Goal: Task Accomplishment & Management: Manage account settings

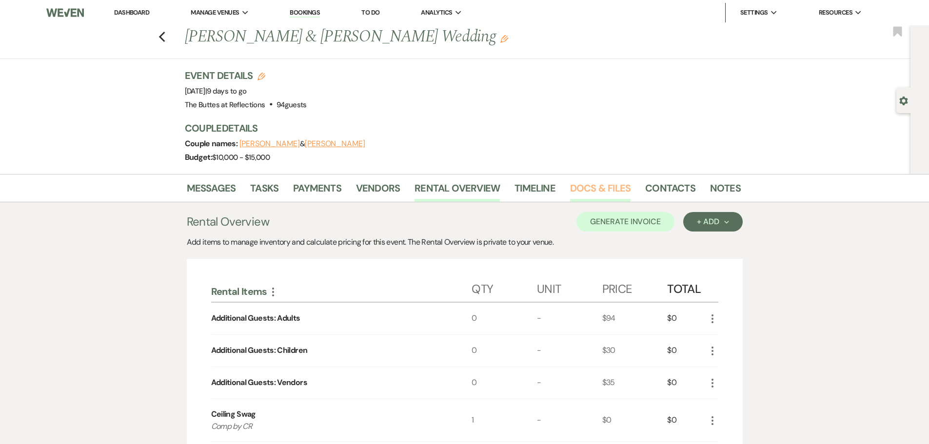
click at [593, 194] on link "Docs & Files" at bounding box center [600, 190] width 60 height 21
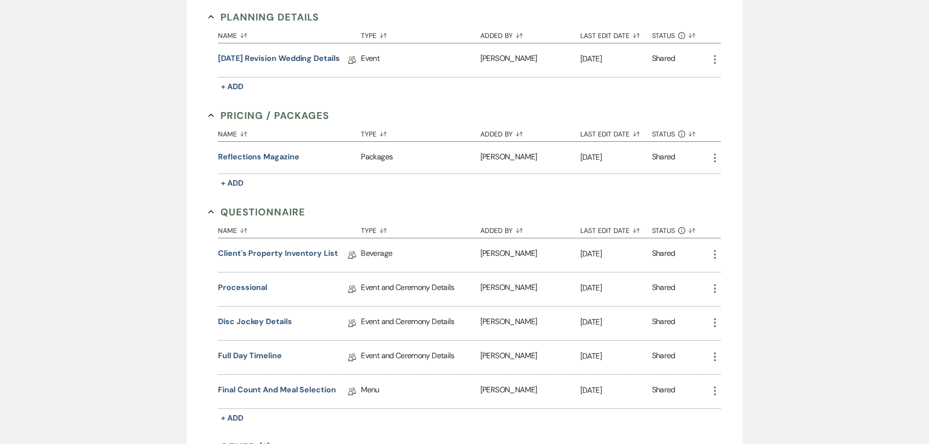
scroll to position [646, 0]
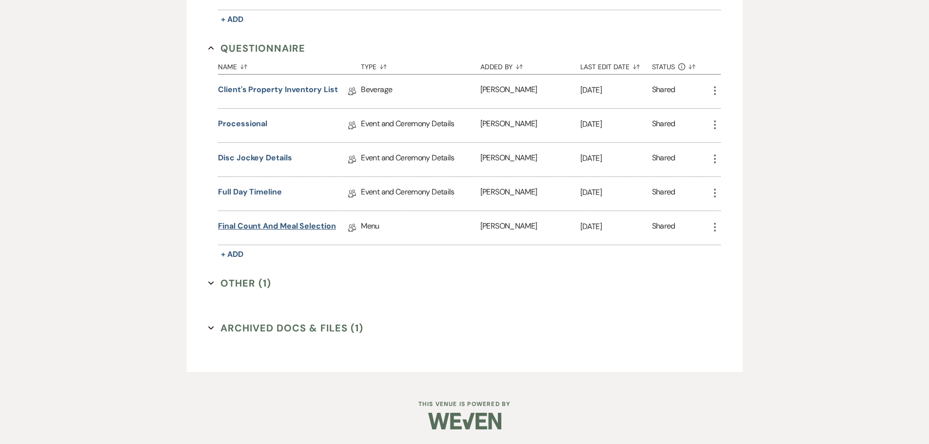
click at [277, 229] on link "Final Count and Meal Selection" at bounding box center [277, 227] width 118 height 15
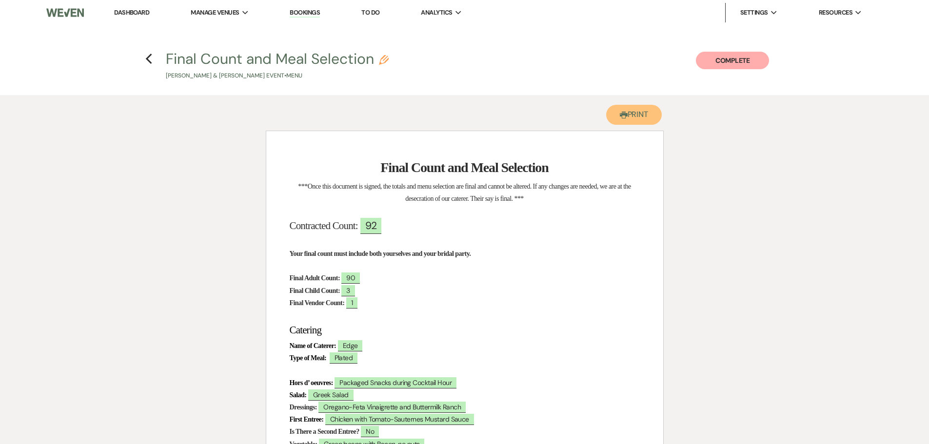
click at [632, 115] on button "Printer Print" at bounding box center [634, 115] width 56 height 20
click at [131, 10] on link "Dashboard" at bounding box center [131, 12] width 35 height 8
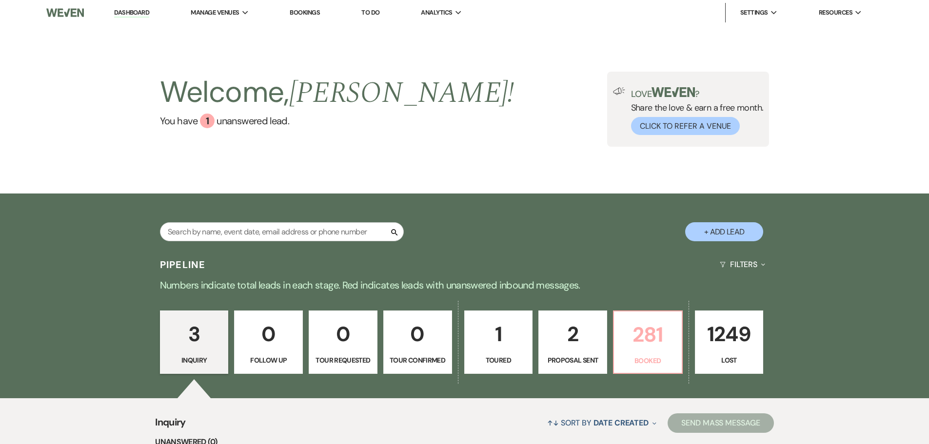
click at [648, 341] on p "281" at bounding box center [648, 335] width 56 height 33
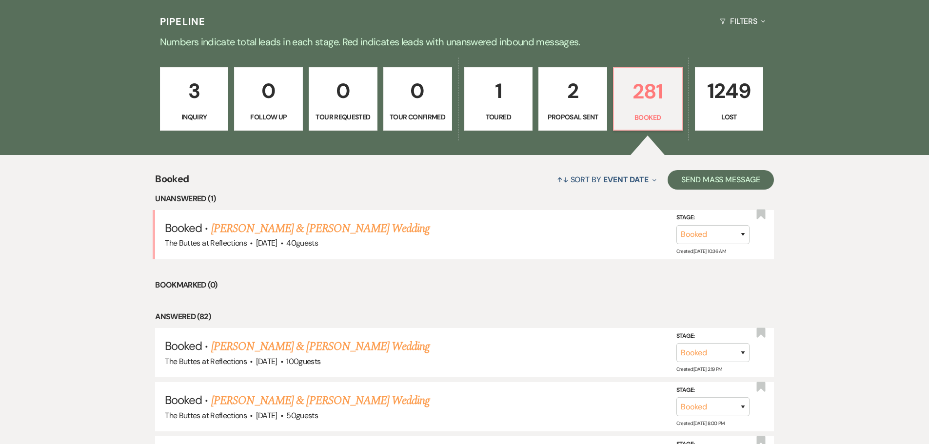
scroll to position [244, 0]
click at [328, 229] on link "[PERSON_NAME] & [PERSON_NAME] Wedding" at bounding box center [320, 229] width 219 height 18
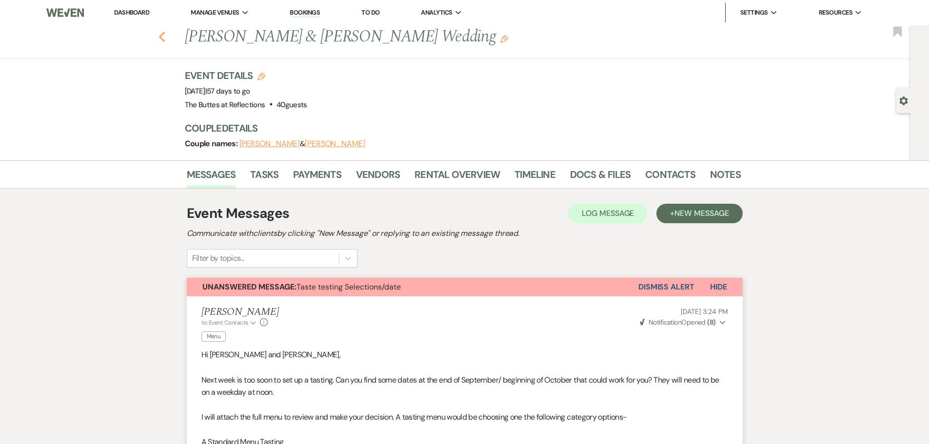
click at [166, 38] on icon "Previous" at bounding box center [162, 37] width 7 height 12
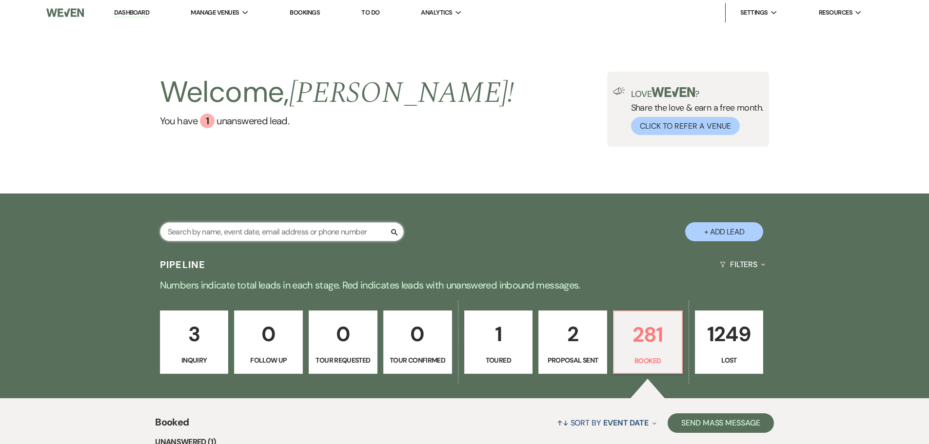
click at [313, 228] on input "text" at bounding box center [282, 231] width 244 height 19
type input "[PERSON_NAME]"
select select "8"
select select "5"
select select "8"
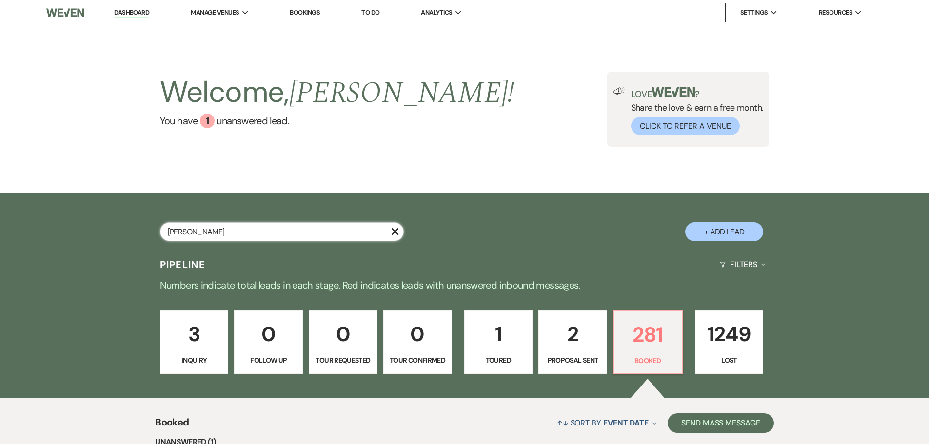
select select "5"
select select "8"
select select "5"
select select "8"
select select "5"
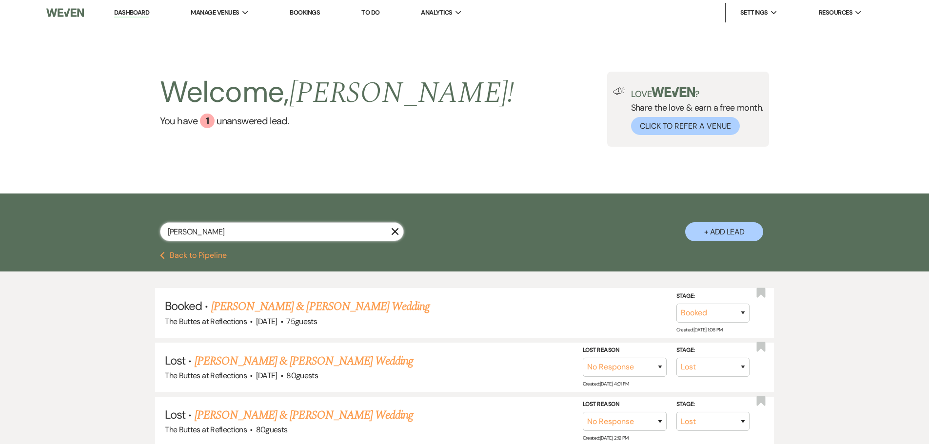
type input "[PERSON_NAME]"
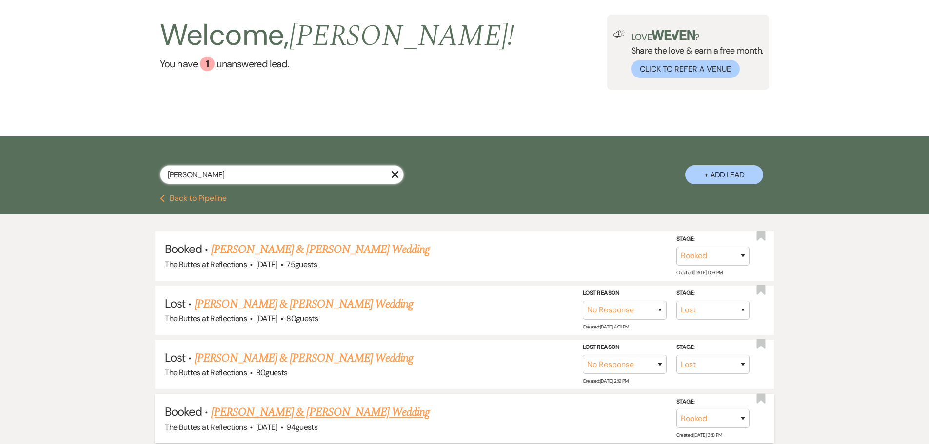
scroll to position [195, 0]
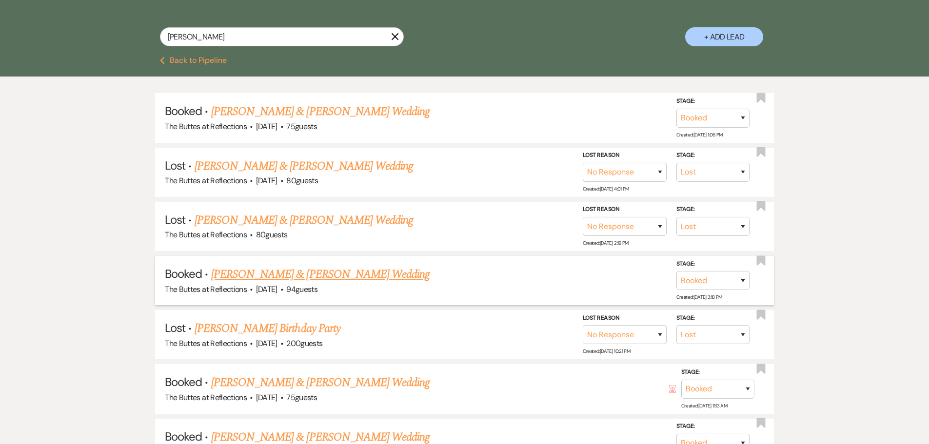
click at [337, 277] on link "[PERSON_NAME] & [PERSON_NAME] Wedding" at bounding box center [320, 275] width 219 height 18
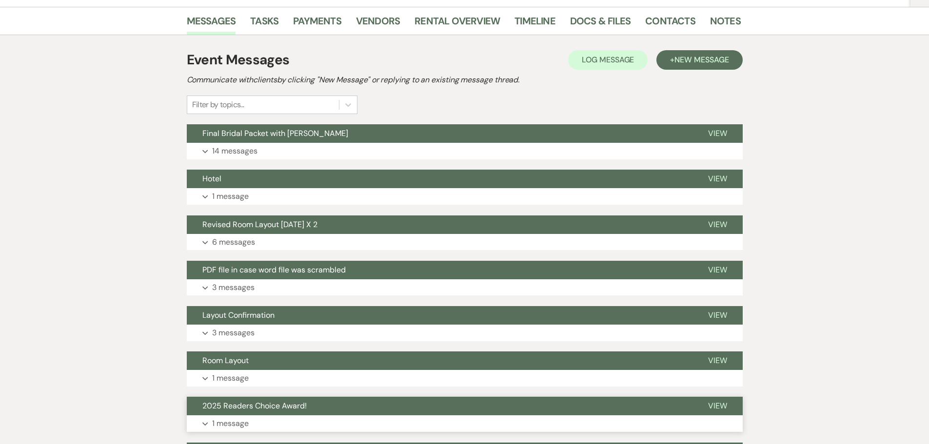
scroll to position [144, 0]
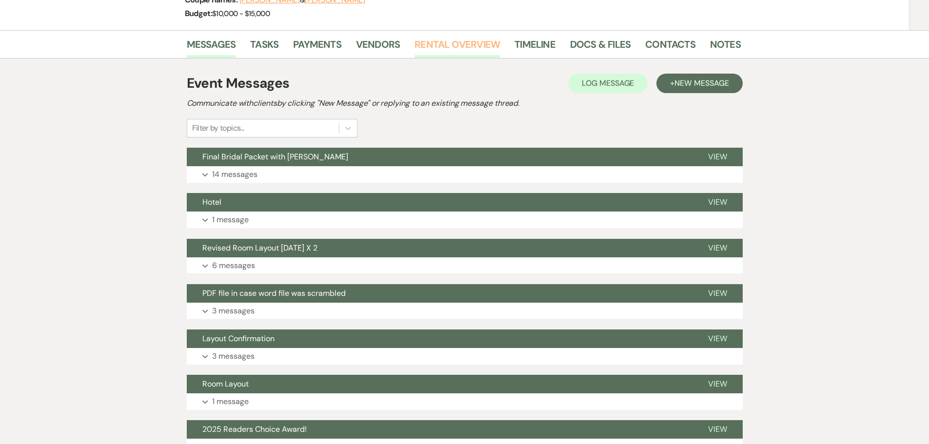
click at [490, 48] on link "Rental Overview" at bounding box center [457, 47] width 85 height 21
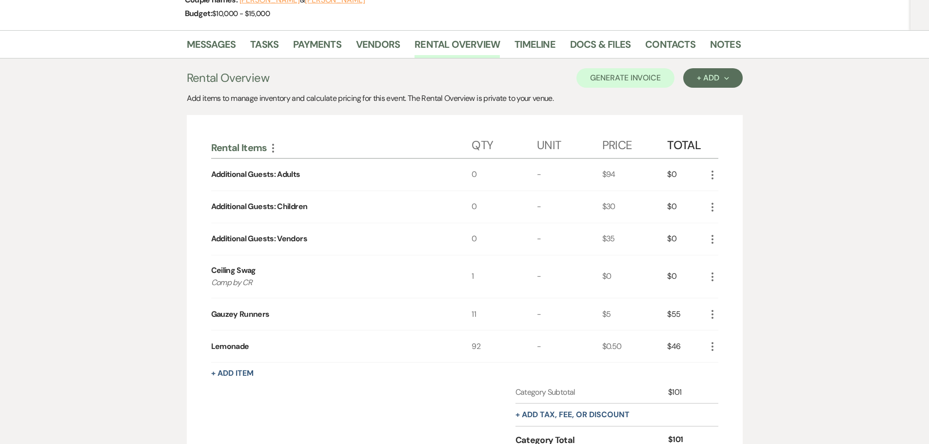
click at [476, 209] on div "0" at bounding box center [504, 207] width 65 height 32
click at [472, 208] on div "0" at bounding box center [504, 207] width 65 height 32
click at [712, 211] on use "button" at bounding box center [713, 207] width 2 height 9
click at [726, 229] on button "Pencil Edit" at bounding box center [732, 227] width 51 height 16
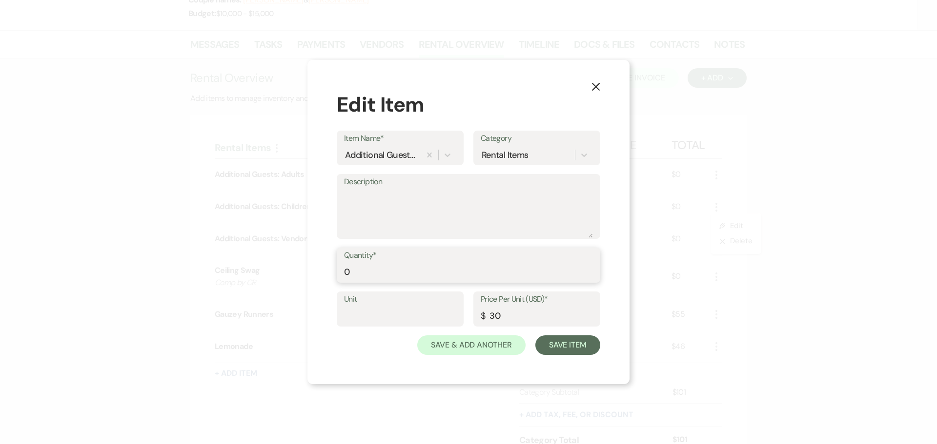
drag, startPoint x: 355, startPoint y: 272, endPoint x: 334, endPoint y: 278, distance: 21.3
click at [334, 278] on div "X Edit Item Item Name* Additional Guests: Children Category Rental Items Descri…" at bounding box center [468, 222] width 322 height 324
type input "2"
click at [560, 353] on button "Save Item" at bounding box center [567, 346] width 65 height 20
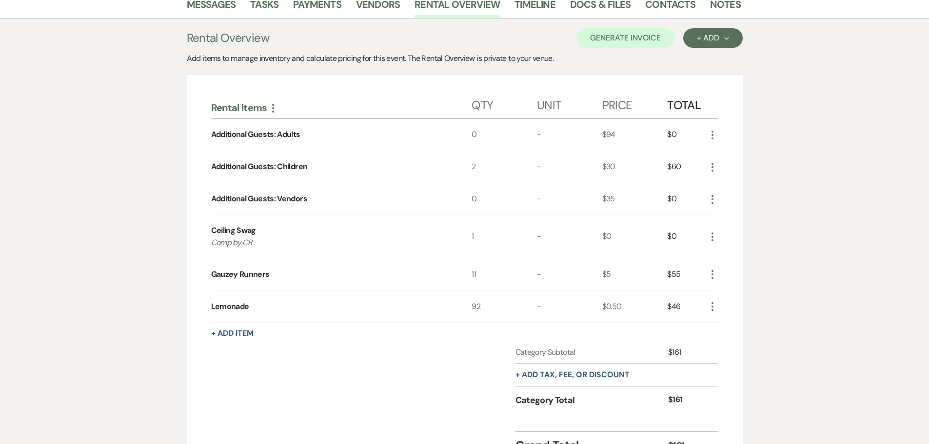
scroll to position [183, 0]
click at [436, 368] on div "Category Subtotal $161 + Add tax, fee, or discount Category Total $161" at bounding box center [464, 387] width 507 height 78
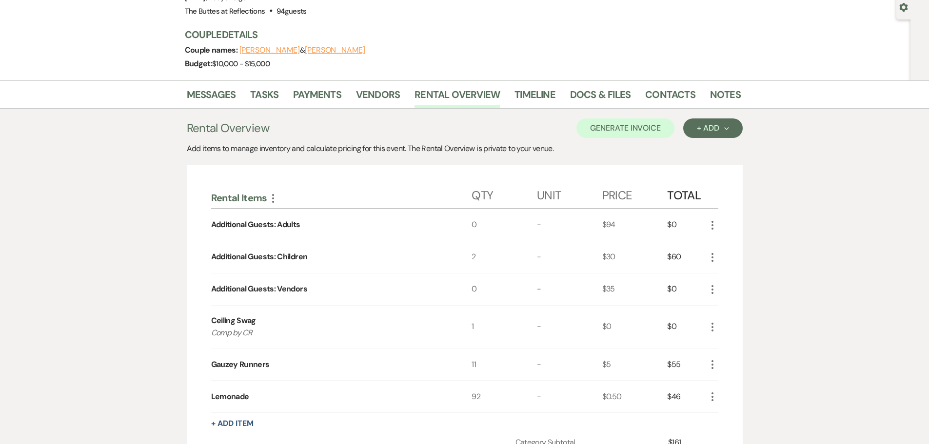
scroll to position [85, 0]
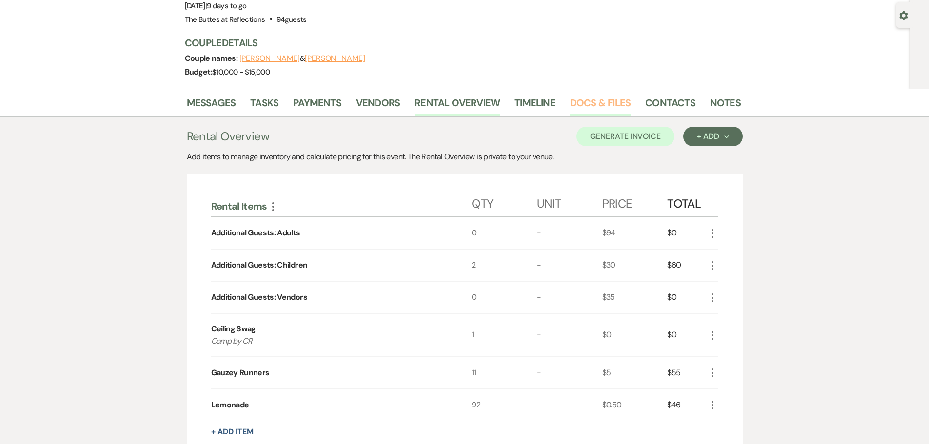
click at [602, 104] on link "Docs & Files" at bounding box center [600, 105] width 60 height 21
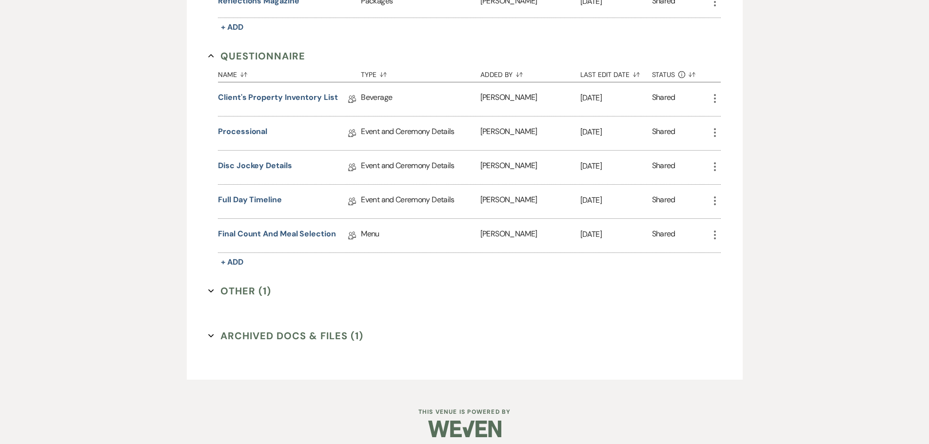
scroll to position [646, 0]
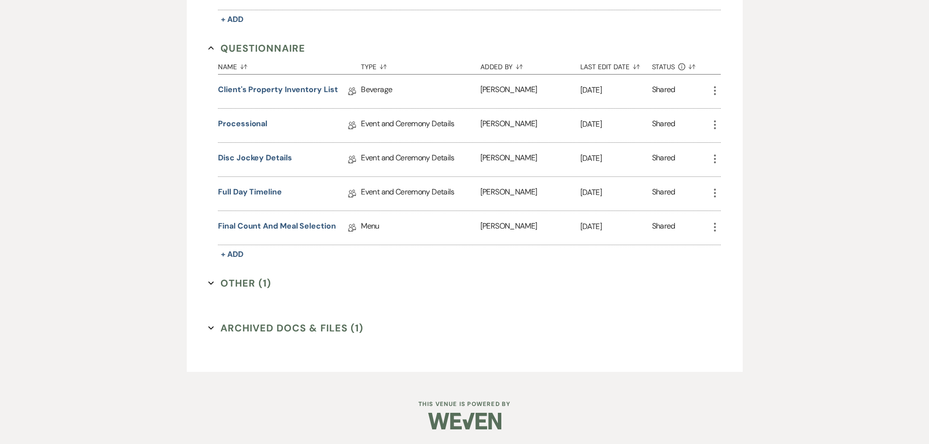
click at [241, 278] on button "Other (1) Expand" at bounding box center [239, 283] width 63 height 15
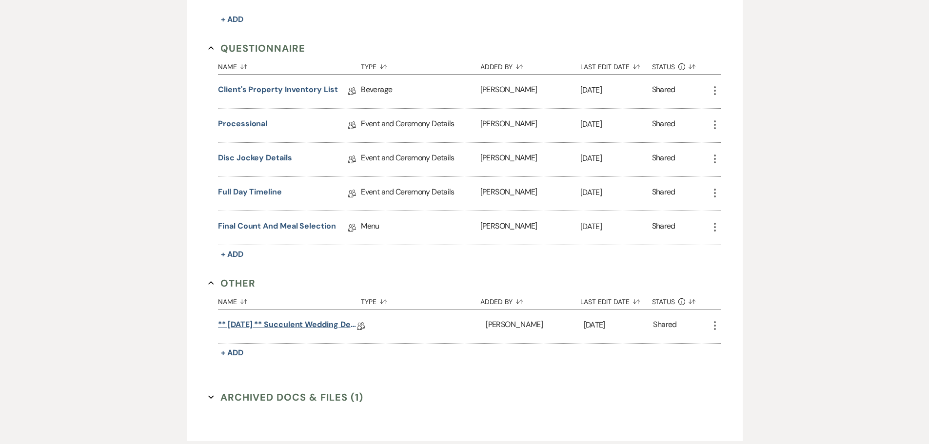
click at [309, 324] on link "** [DATE] ** Succulent Wedding Details" at bounding box center [287, 326] width 139 height 15
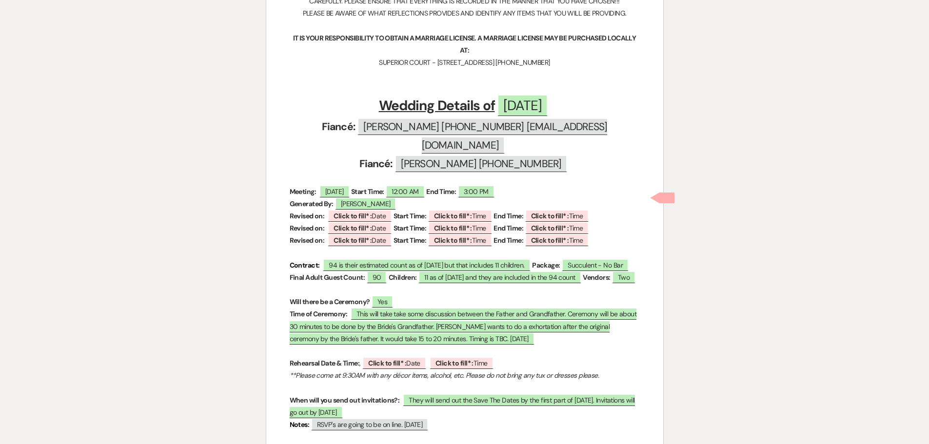
scroll to position [253, 0]
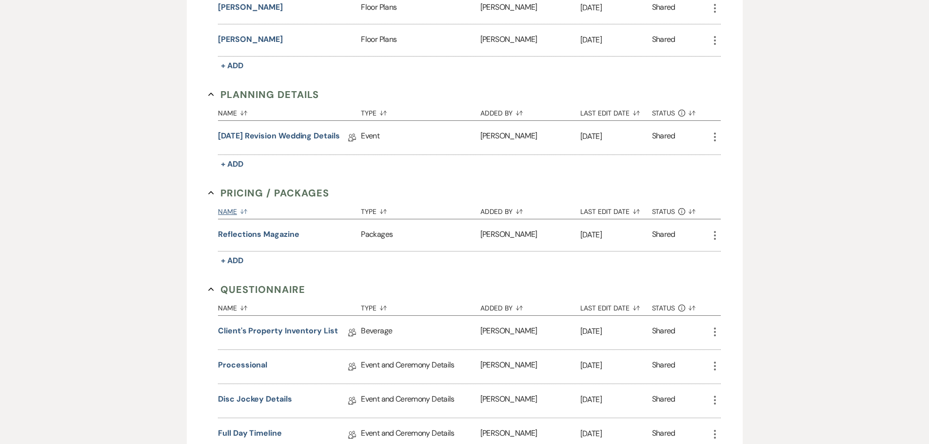
scroll to position [402, 0]
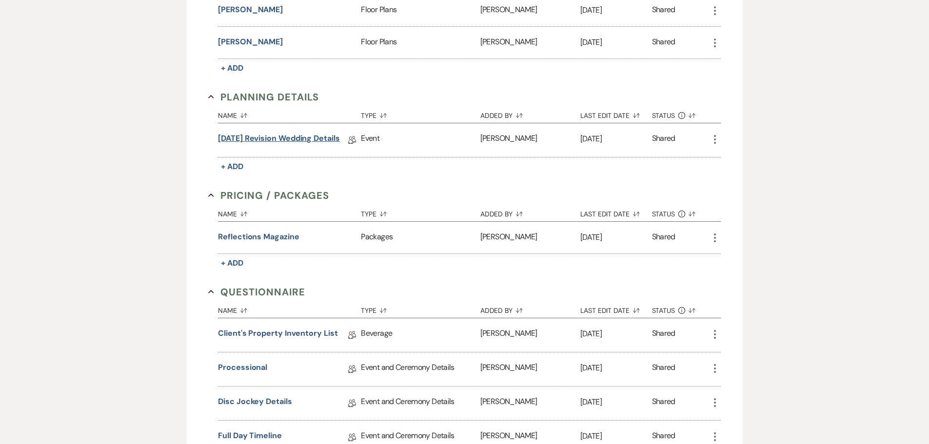
click at [290, 137] on link "[DATE] Revision Wedding Details" at bounding box center [279, 140] width 122 height 15
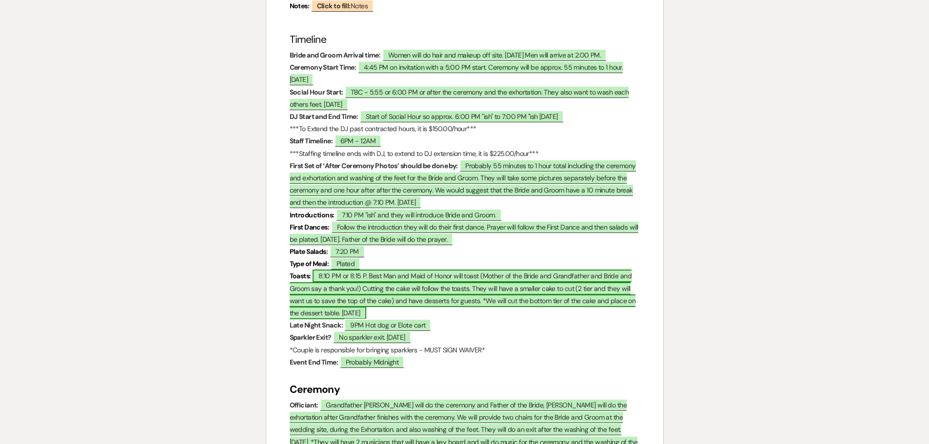
scroll to position [644, 0]
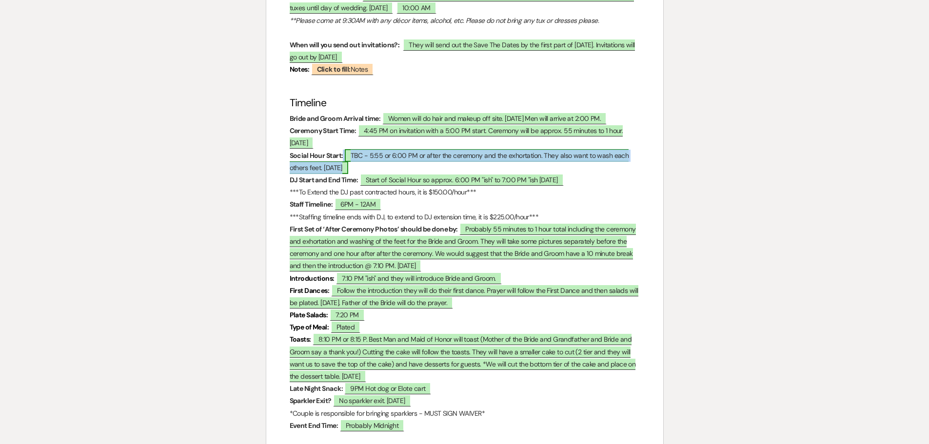
click at [389, 149] on span "TBC - 5:55 or 6:00 PM or after the ceremony and the exhortation. They also want…" at bounding box center [459, 161] width 339 height 25
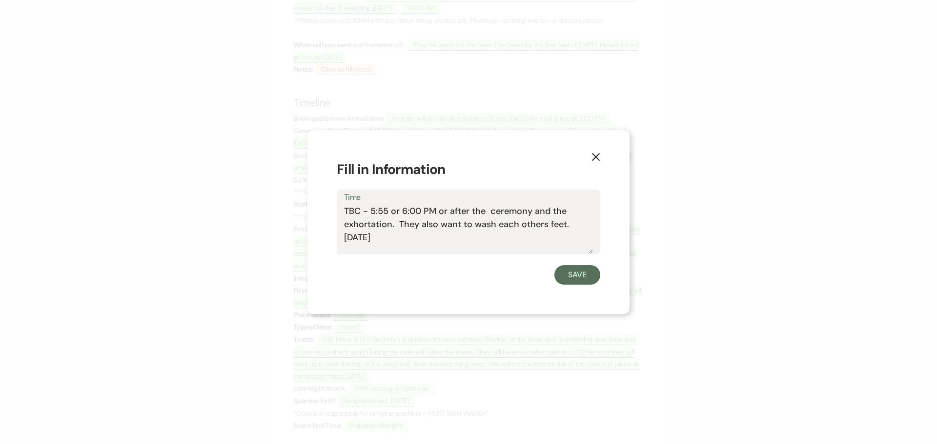
click at [595, 156] on use "button" at bounding box center [596, 157] width 8 height 8
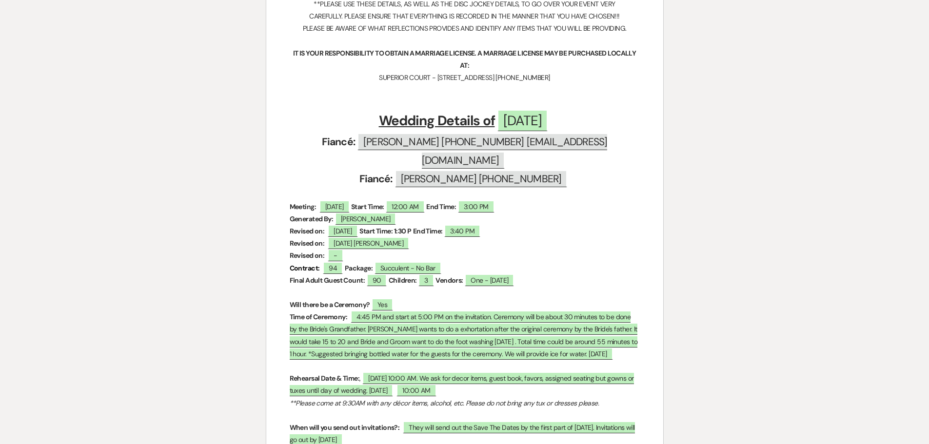
scroll to position [0, 0]
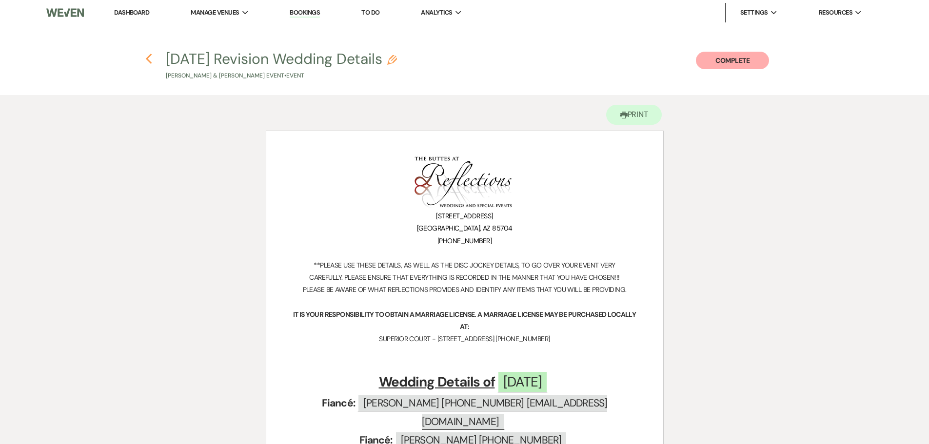
click at [147, 60] on use "button" at bounding box center [149, 59] width 6 height 11
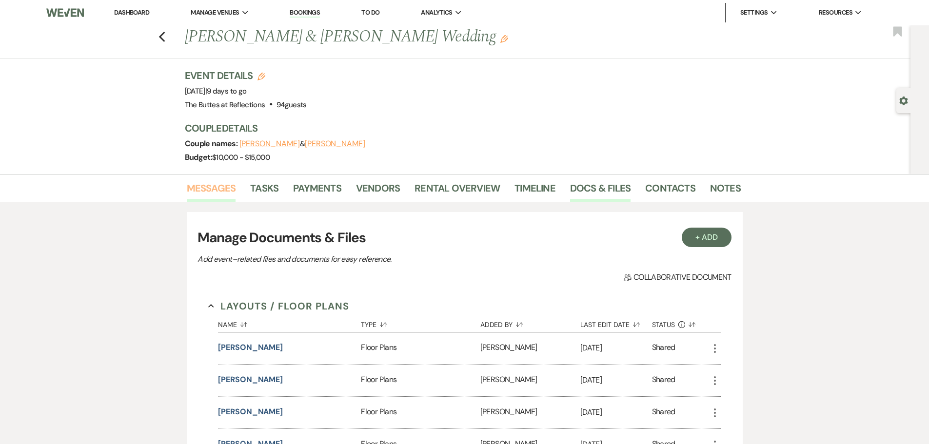
click at [196, 187] on link "Messages" at bounding box center [211, 190] width 49 height 21
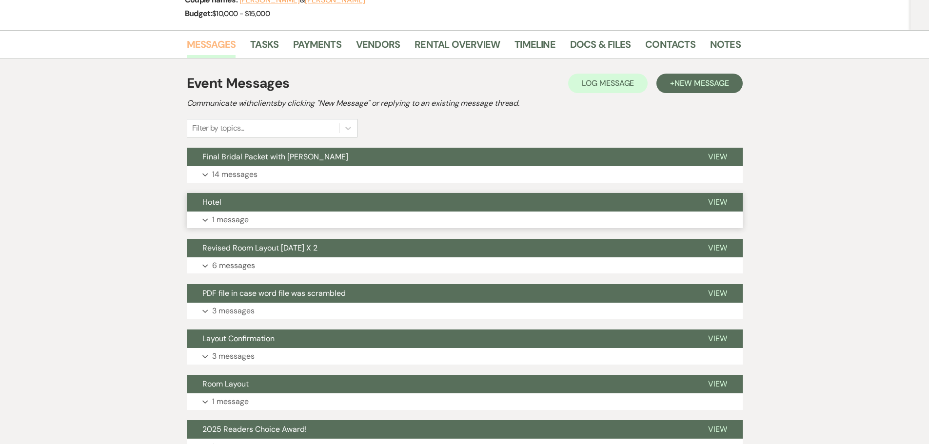
scroll to position [146, 0]
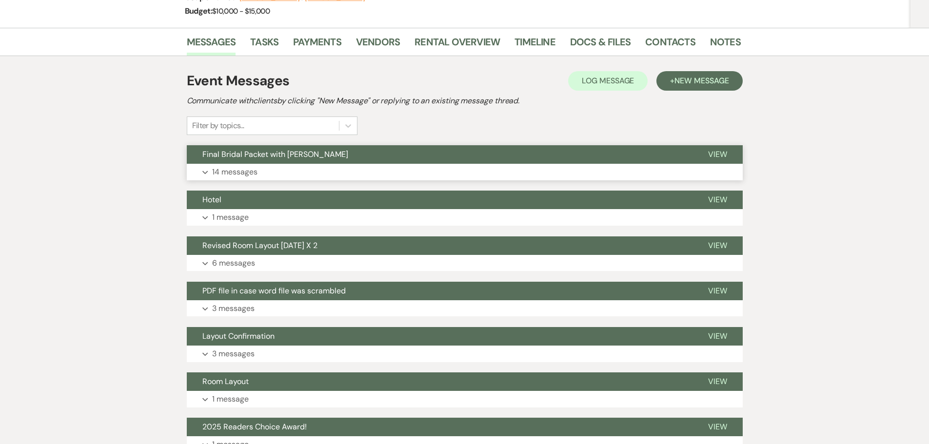
click at [230, 170] on p "14 messages" at bounding box center [234, 172] width 45 height 13
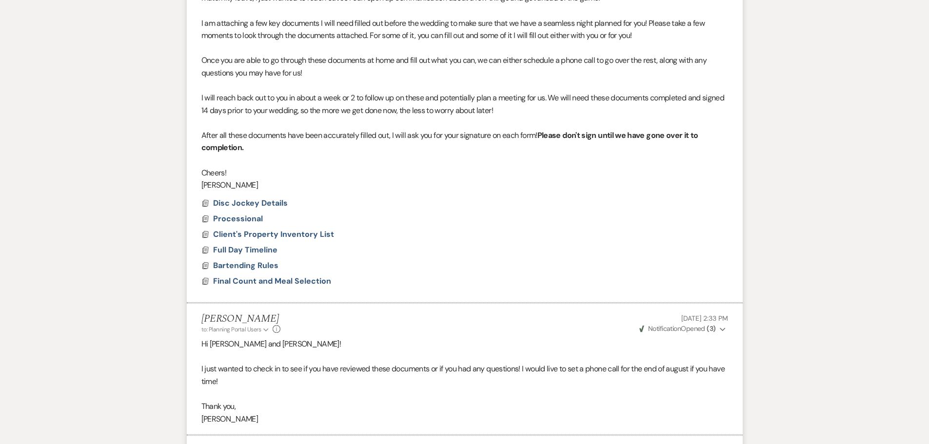
scroll to position [0, 0]
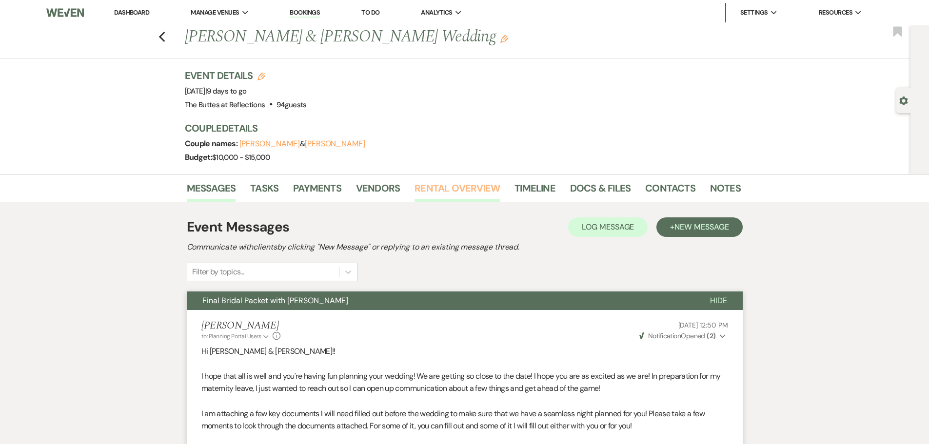
click at [459, 192] on link "Rental Overview" at bounding box center [457, 190] width 85 height 21
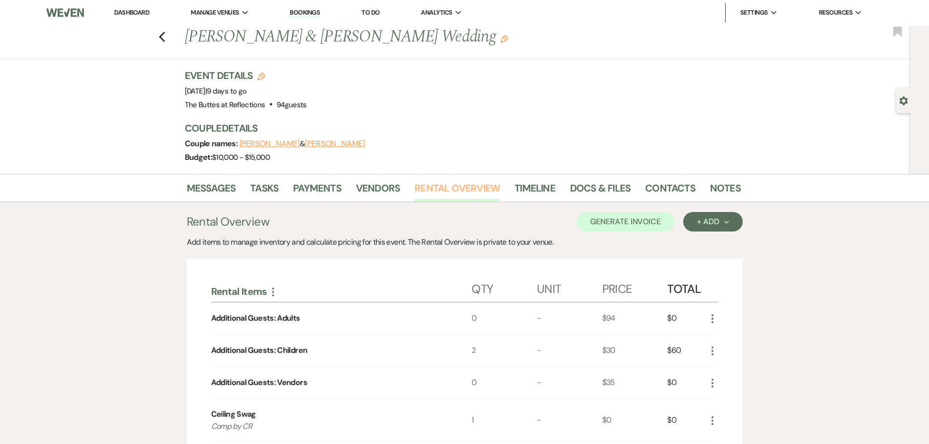
scroll to position [49, 0]
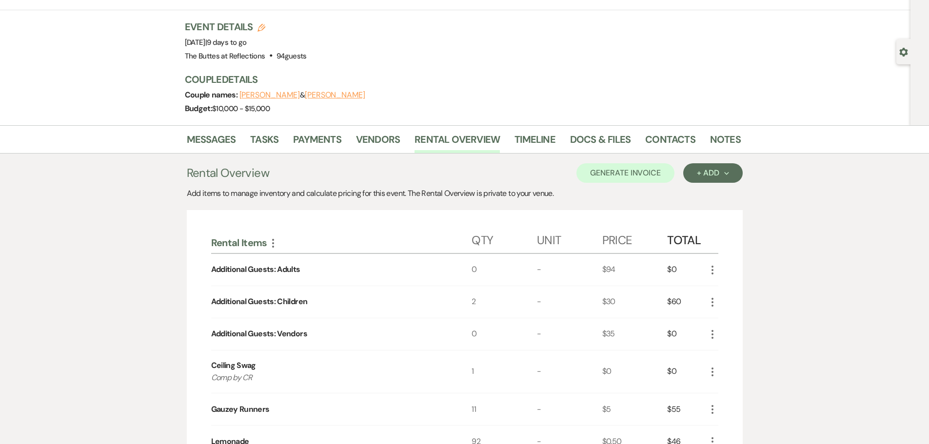
click at [713, 270] on use "button" at bounding box center [713, 270] width 2 height 9
click at [728, 304] on button "X Delete" at bounding box center [733, 305] width 53 height 16
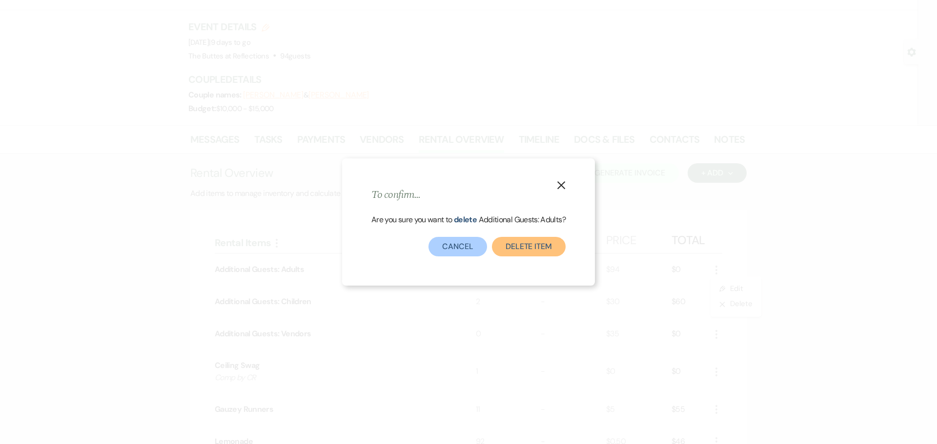
click at [521, 249] on button "Delete Item" at bounding box center [529, 247] width 74 height 20
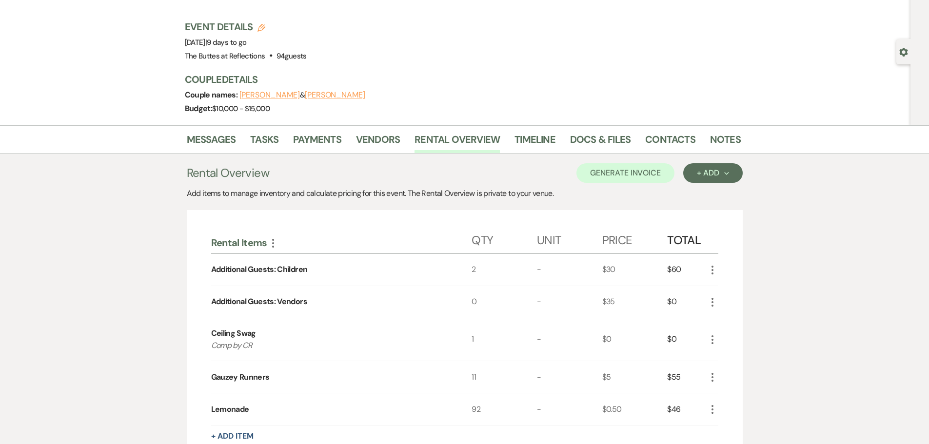
click at [712, 304] on icon "More" at bounding box center [713, 303] width 12 height 12
click at [725, 336] on button "X Delete" at bounding box center [733, 337] width 53 height 16
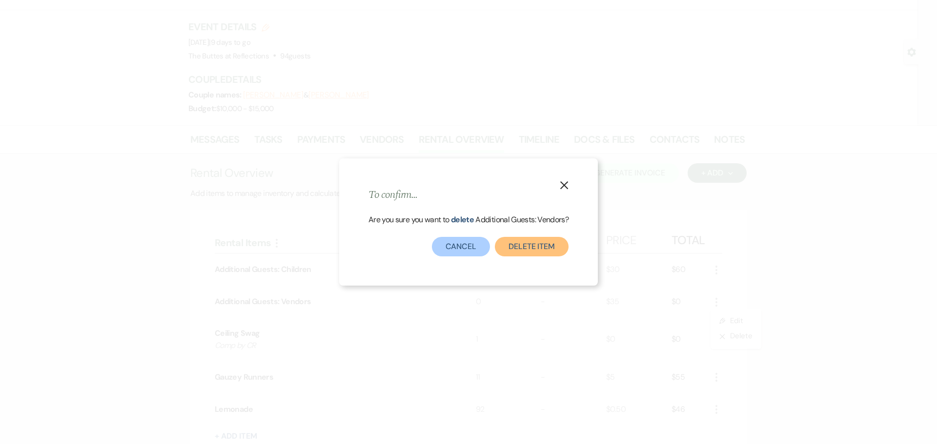
click at [532, 249] on button "Delete Item" at bounding box center [532, 247] width 74 height 20
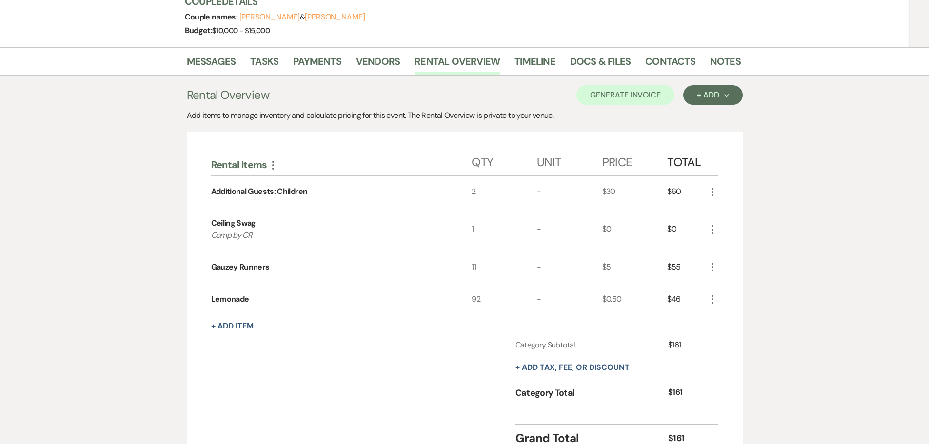
scroll to position [146, 0]
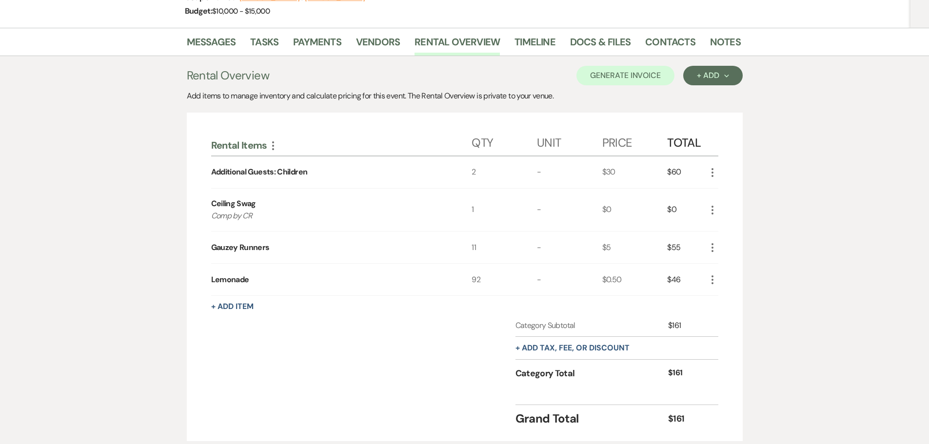
click at [712, 281] on icon "More" at bounding box center [713, 280] width 12 height 12
click at [722, 297] on icon "Pencil" at bounding box center [721, 299] width 6 height 7
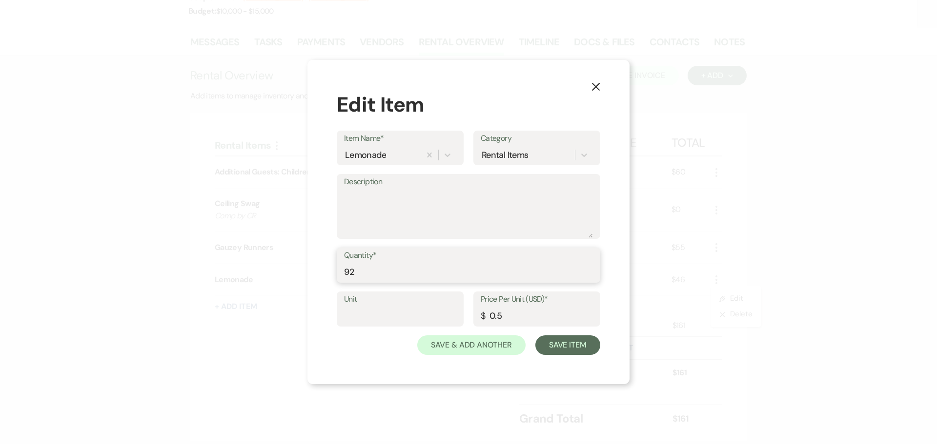
drag, startPoint x: 359, startPoint y: 273, endPoint x: 349, endPoint y: 272, distance: 9.3
click at [349, 272] on input "92" at bounding box center [468, 272] width 249 height 19
type input "93"
click at [576, 348] on button "Save Item" at bounding box center [567, 346] width 65 height 20
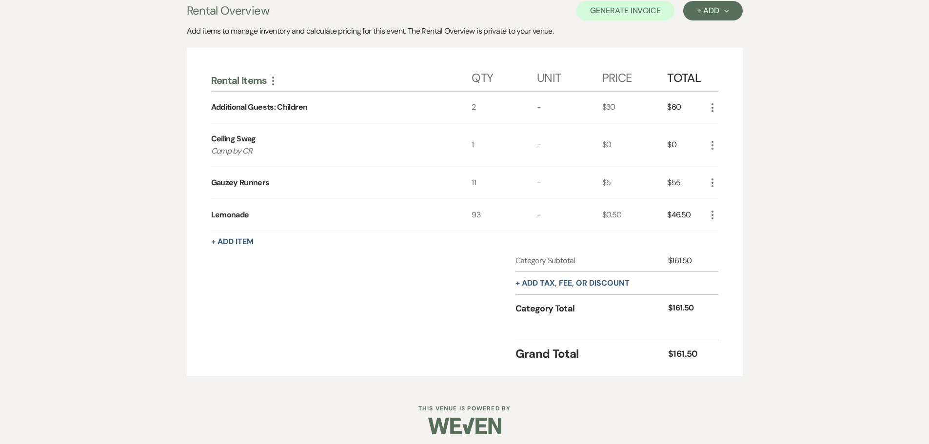
scroll to position [216, 0]
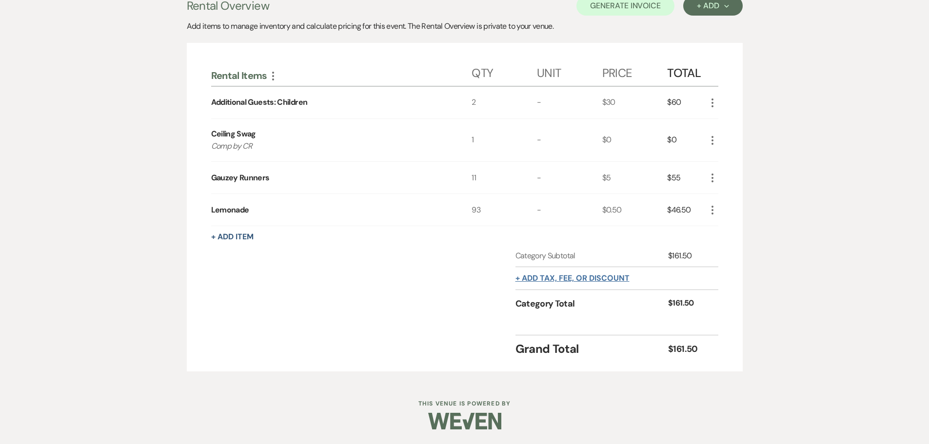
click at [541, 278] on button "+ Add tax, fee, or discount" at bounding box center [573, 279] width 114 height 8
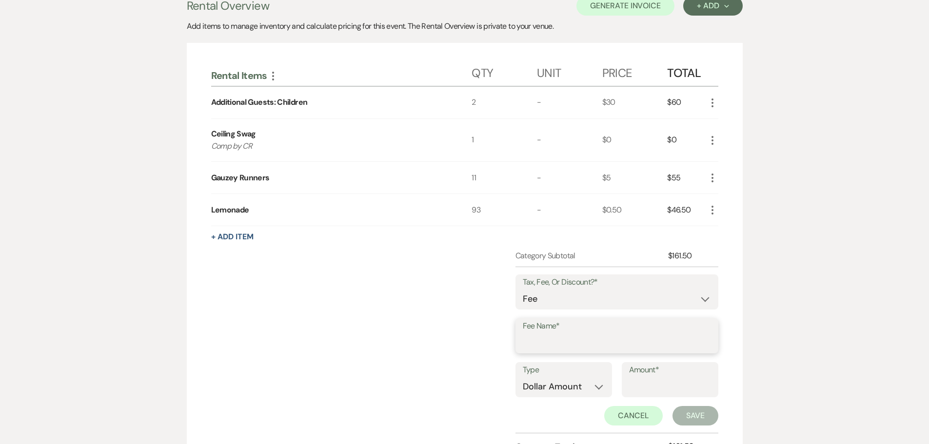
click at [544, 340] on input "Fee Name*" at bounding box center [617, 343] width 188 height 19
type input "Processing Fee"
click at [598, 388] on select "Dollar Amount Percentage" at bounding box center [564, 387] width 82 height 19
select select "false"
click at [523, 378] on select "Dollar Amount Percentage" at bounding box center [564, 387] width 82 height 19
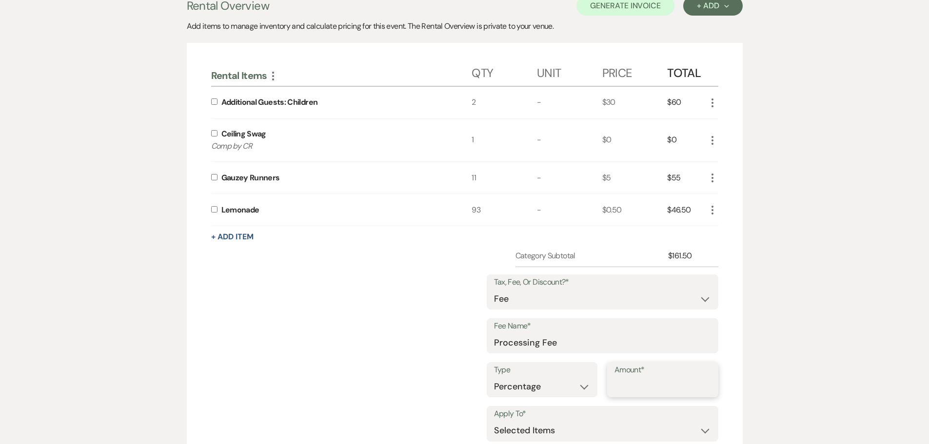
click at [631, 386] on input "Amount*" at bounding box center [663, 387] width 97 height 19
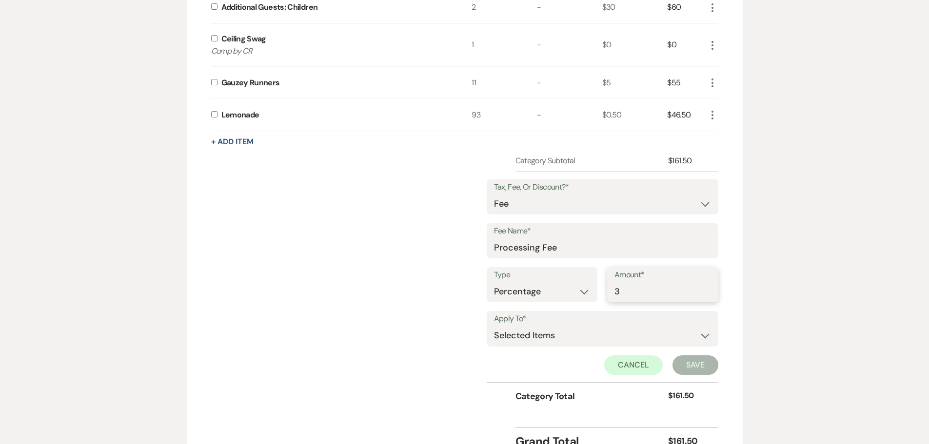
scroll to position [314, 0]
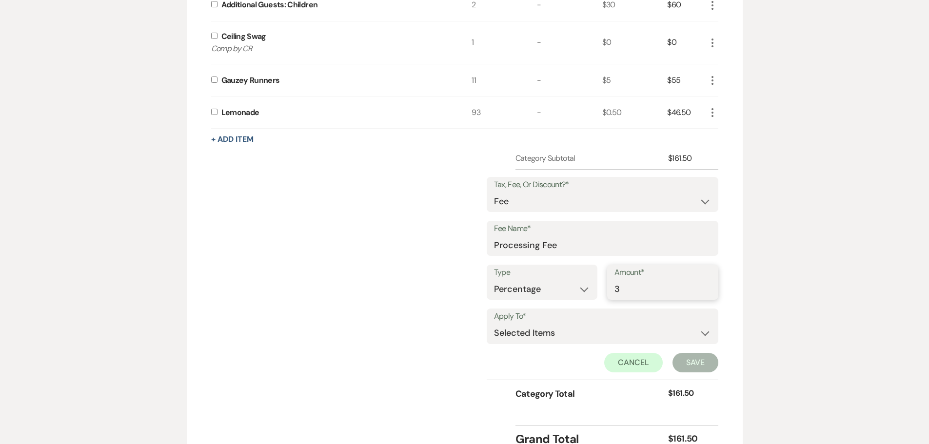
type input "3"
click at [705, 333] on select "Selected Items Category Subtotal (before all Taxes/Fees/Discounts) Category Tot…" at bounding box center [602, 334] width 217 height 20
select select "2"
click at [494, 324] on select "Selected Items Category Subtotal (before all Taxes/Fees/Discounts) Category Tot…" at bounding box center [602, 334] width 217 height 20
click at [694, 361] on button "Save" at bounding box center [696, 363] width 46 height 20
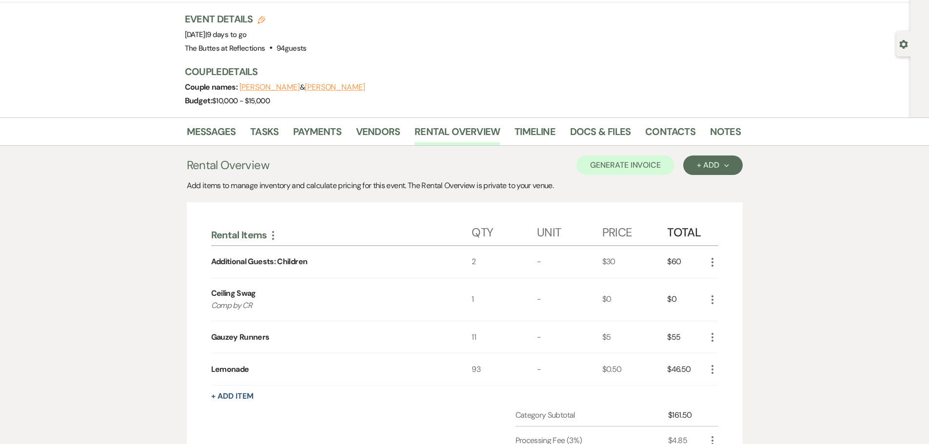
scroll to position [0, 0]
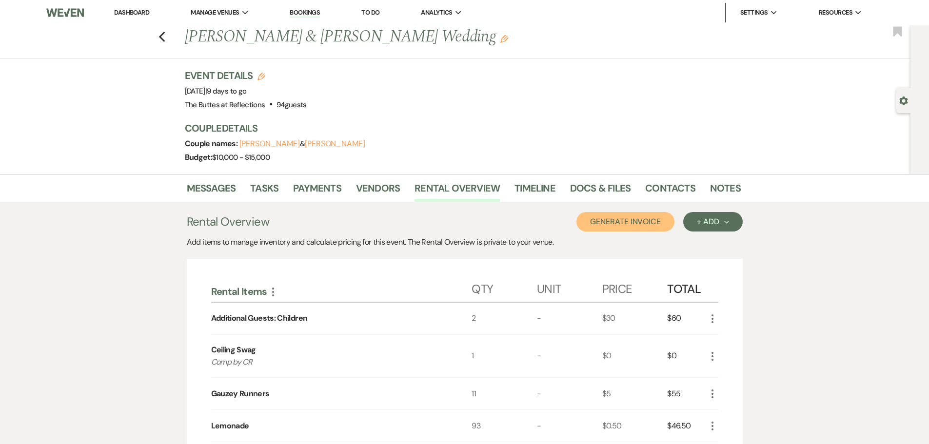
click at [639, 227] on button "Generate Invoice" at bounding box center [626, 222] width 98 height 20
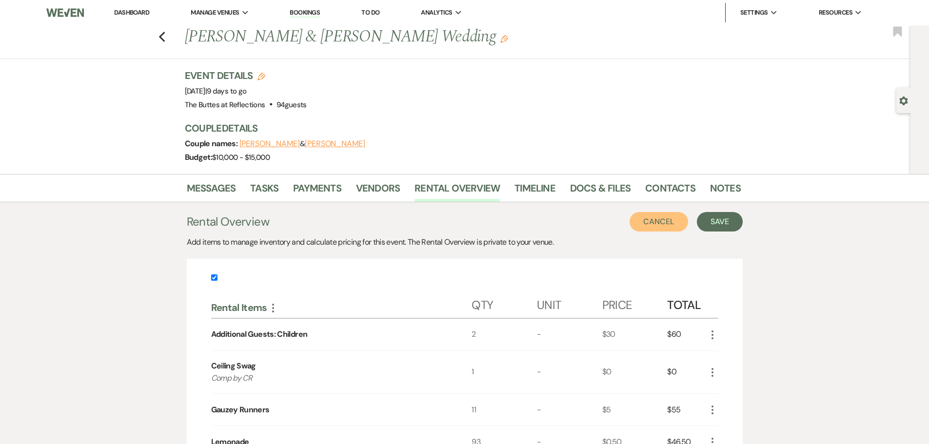
click at [662, 221] on button "Cancel" at bounding box center [659, 222] width 59 height 20
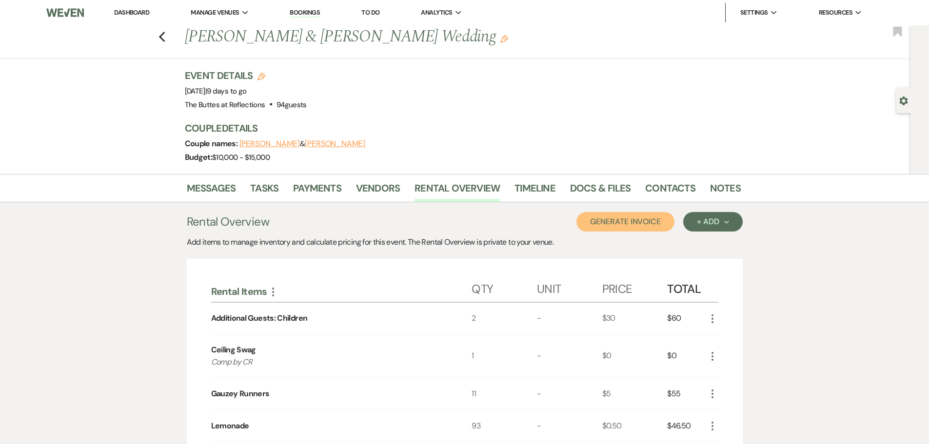
click at [642, 222] on button "Generate Invoice" at bounding box center [626, 222] width 98 height 20
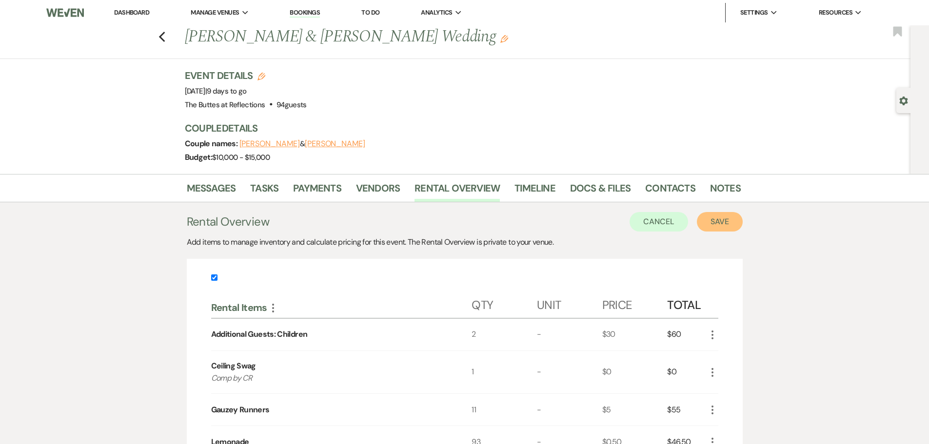
click at [718, 222] on button "Save" at bounding box center [720, 222] width 46 height 20
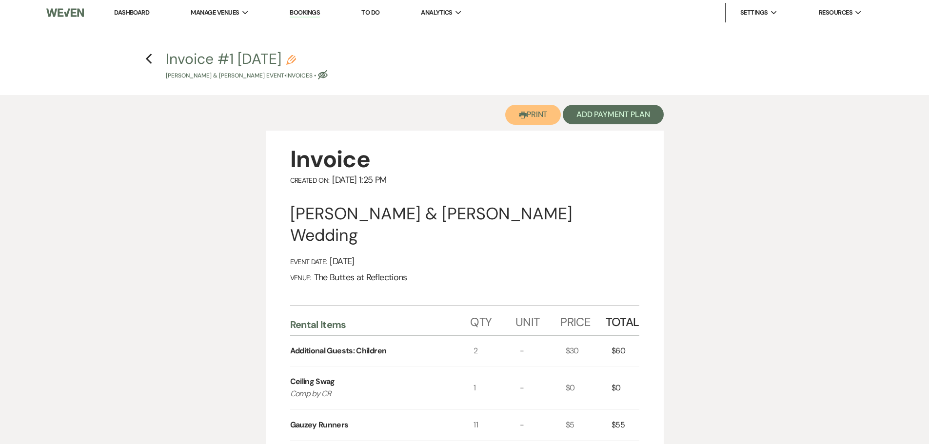
click at [535, 116] on button "Printer Print" at bounding box center [533, 115] width 56 height 20
click at [150, 65] on div "Previous" at bounding box center [148, 58] width 7 height 16
click at [150, 60] on icon "Previous" at bounding box center [148, 59] width 7 height 12
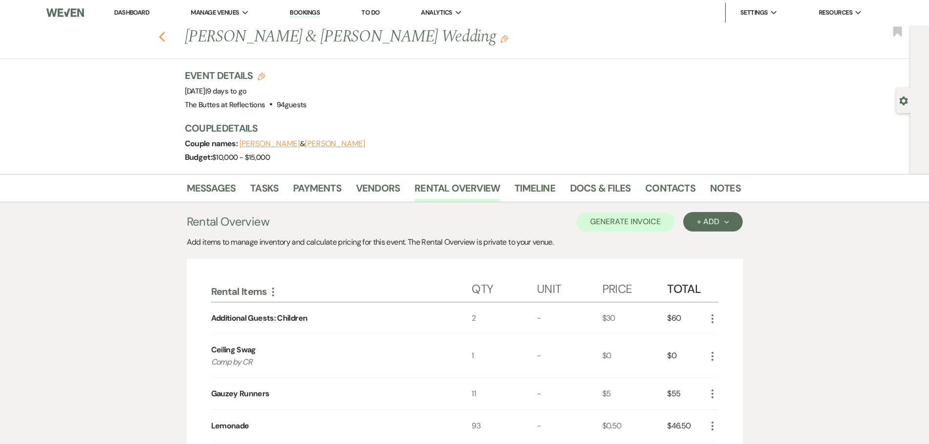
click at [166, 37] on icon "Previous" at bounding box center [162, 37] width 7 height 12
select select "8"
select select "5"
select select "8"
select select "5"
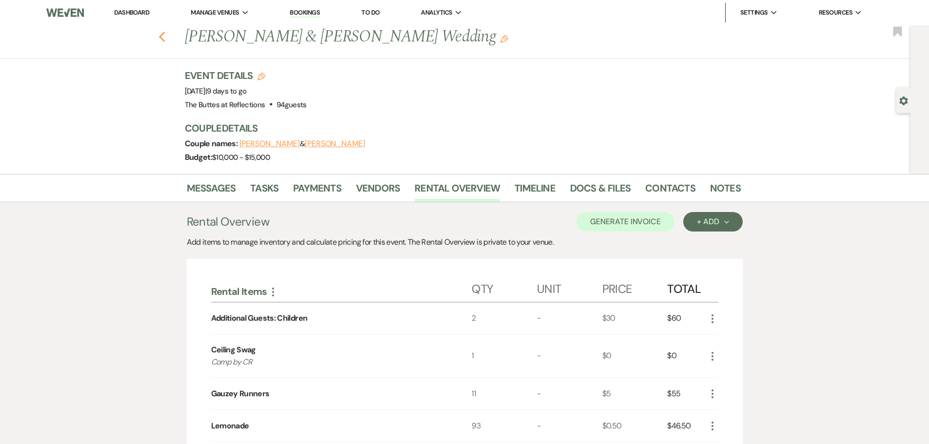
select select "8"
select select "5"
select select "8"
select select "5"
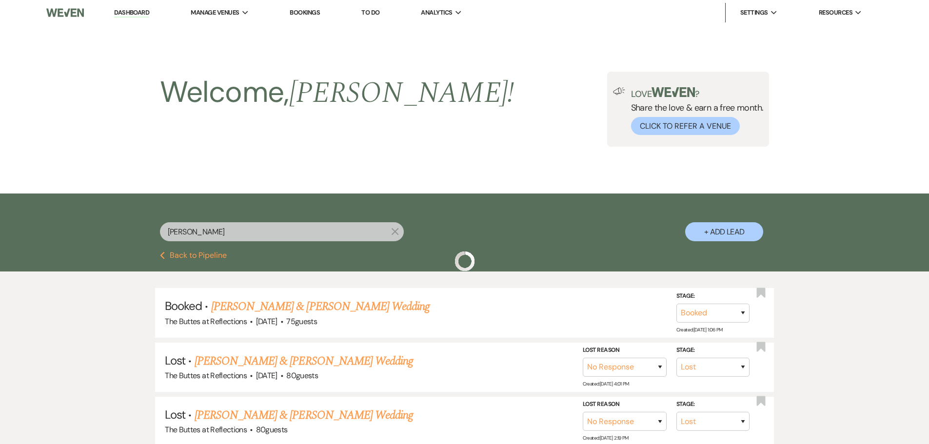
scroll to position [195, 0]
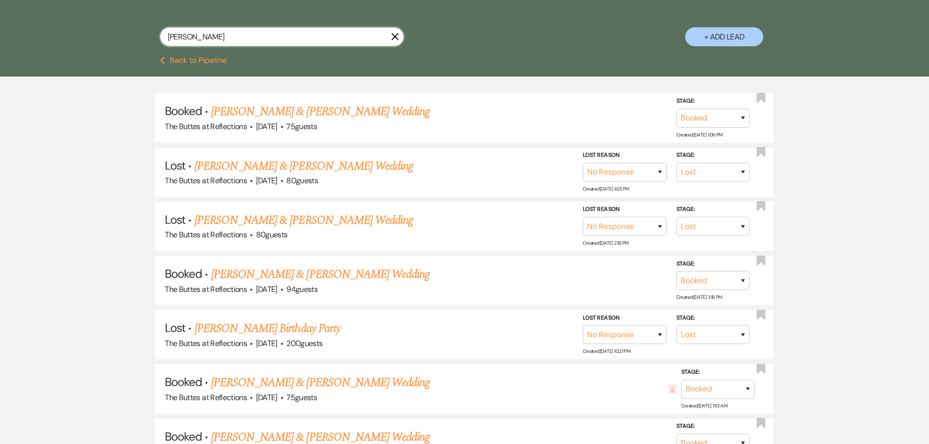
click at [351, 34] on input "[PERSON_NAME]" at bounding box center [282, 36] width 244 height 19
click at [402, 35] on input "[PERSON_NAME]" at bounding box center [282, 36] width 244 height 19
click at [398, 35] on icon "X" at bounding box center [395, 37] width 8 height 8
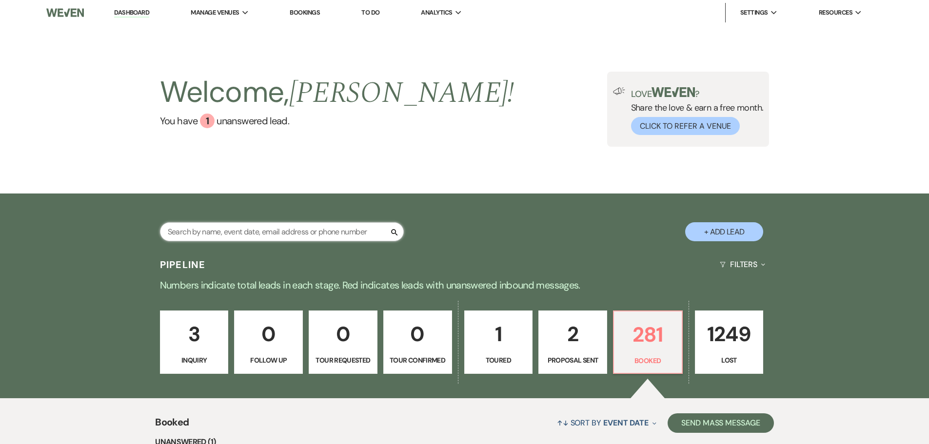
click at [328, 233] on input "text" at bounding box center [282, 231] width 244 height 19
type input "black"
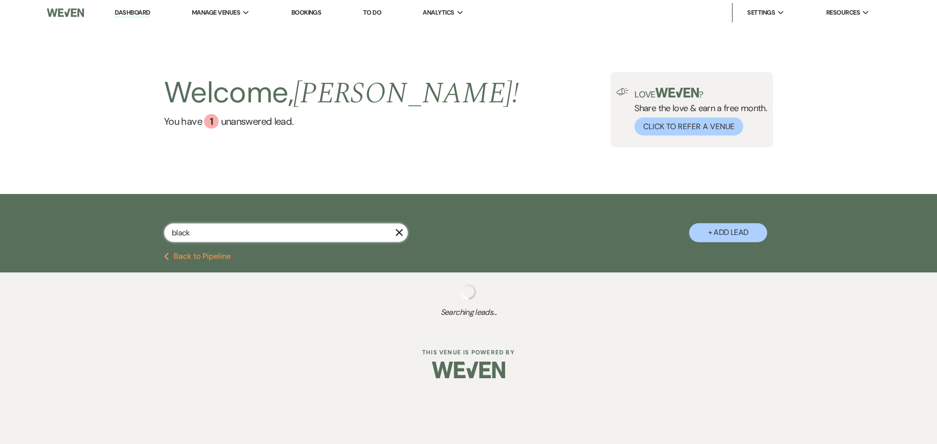
select select "8"
select select "5"
select select "8"
select select "5"
select select "8"
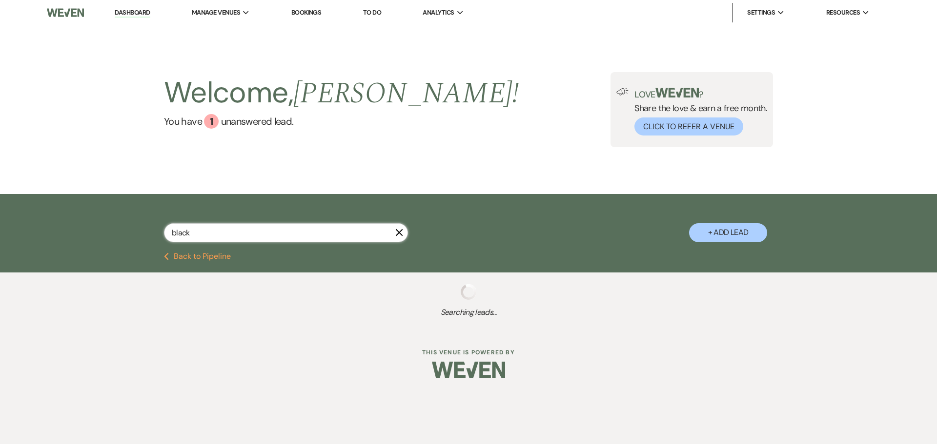
select select "5"
select select "8"
select select "5"
select select "8"
select select "5"
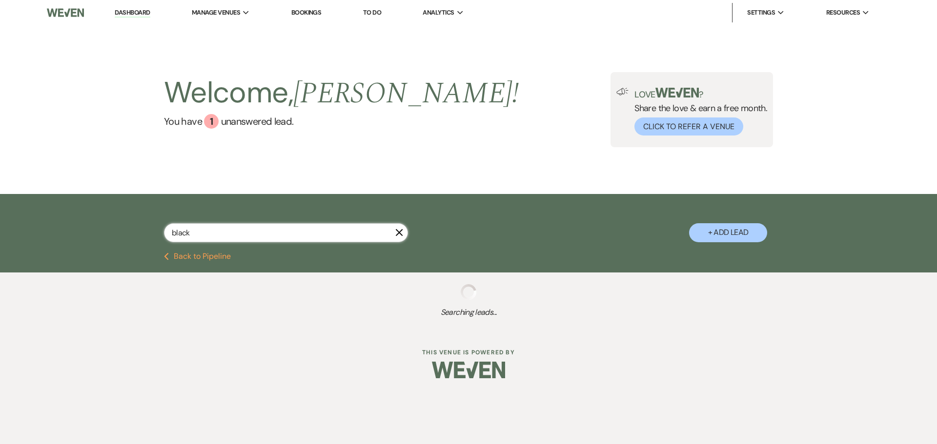
select select "8"
select select "10"
select select "8"
select select "5"
select select "8"
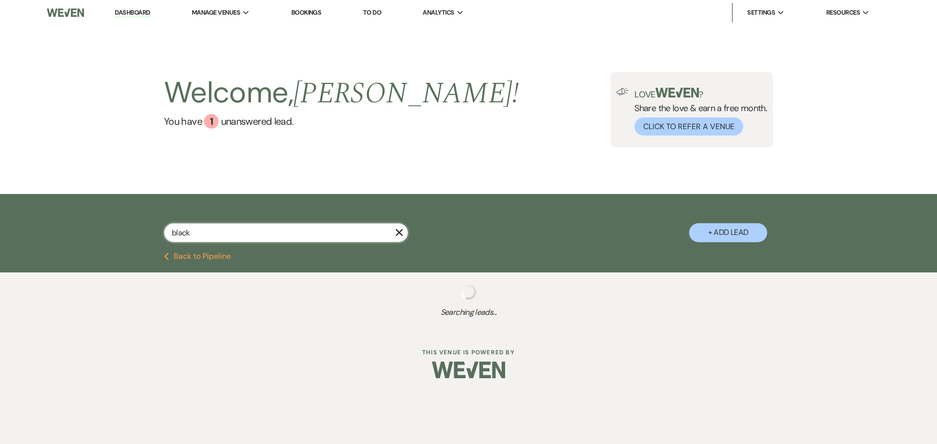
select select "5"
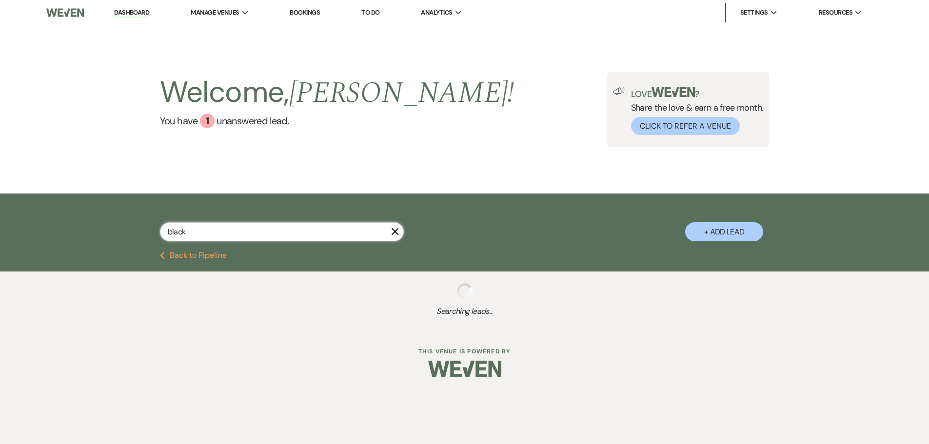
select select "8"
select select "5"
select select "8"
select select "5"
select select "8"
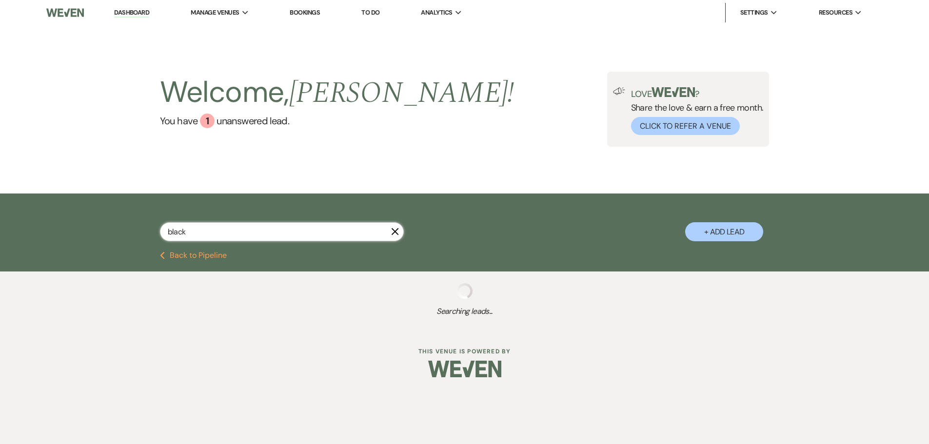
select select "10"
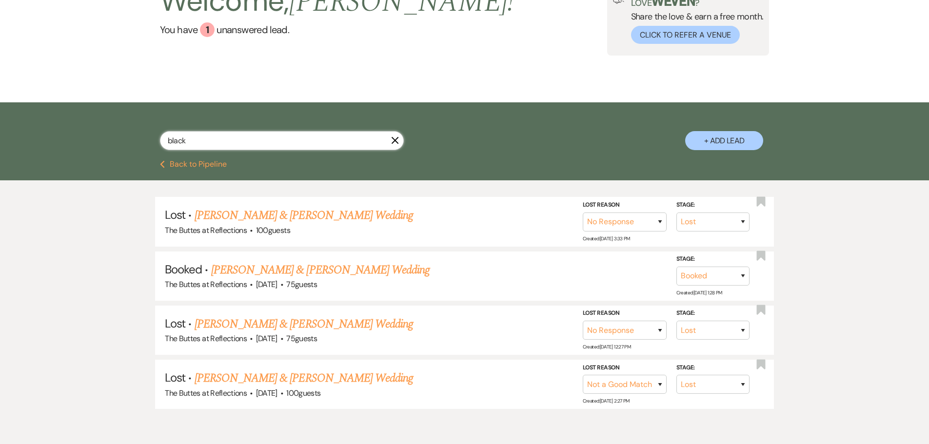
scroll to position [98, 0]
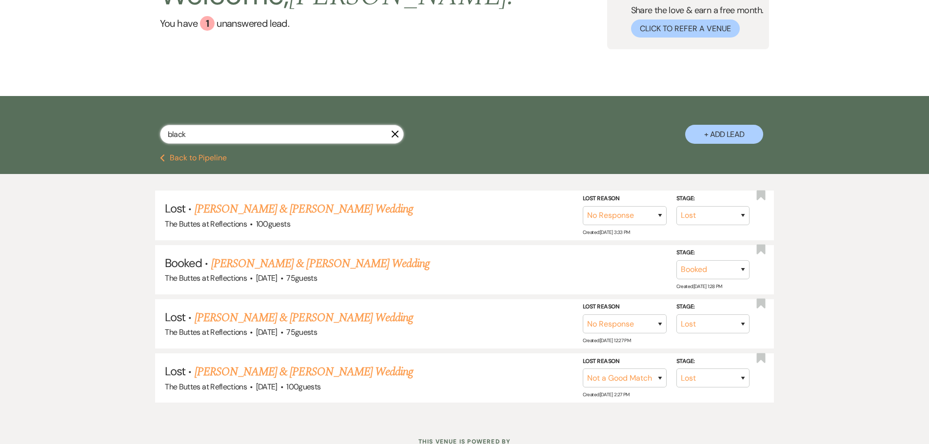
type input "black"
click at [308, 266] on link "[PERSON_NAME] & [PERSON_NAME] Wedding" at bounding box center [320, 264] width 219 height 18
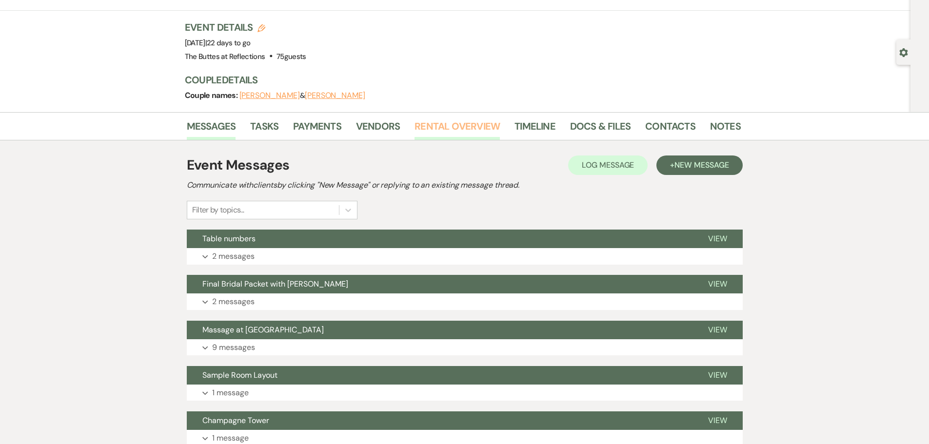
scroll to position [49, 0]
click at [475, 124] on link "Rental Overview" at bounding box center [457, 128] width 85 height 21
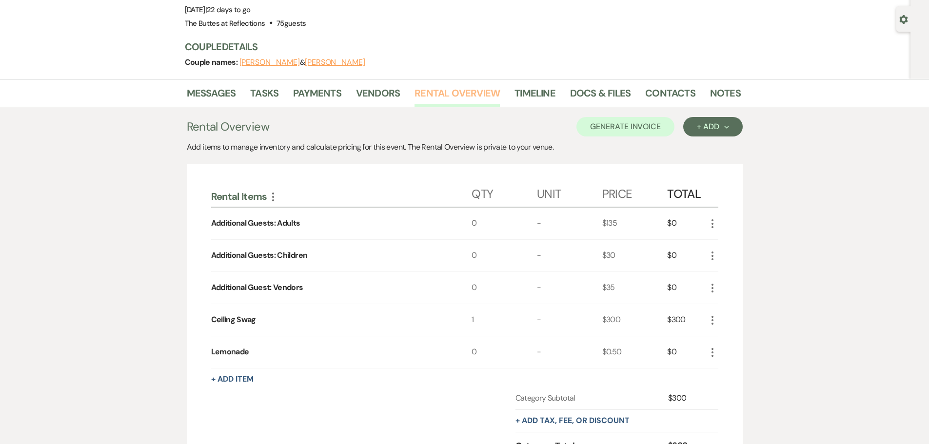
scroll to position [146, 0]
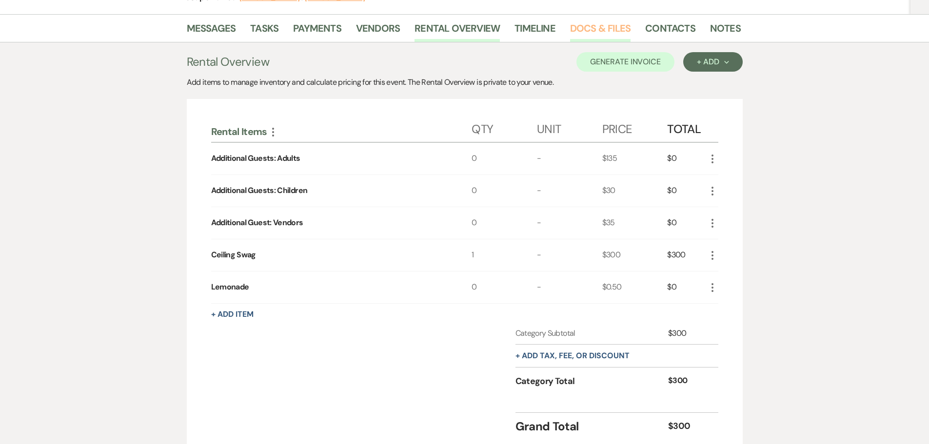
click at [607, 28] on link "Docs & Files" at bounding box center [600, 30] width 60 height 21
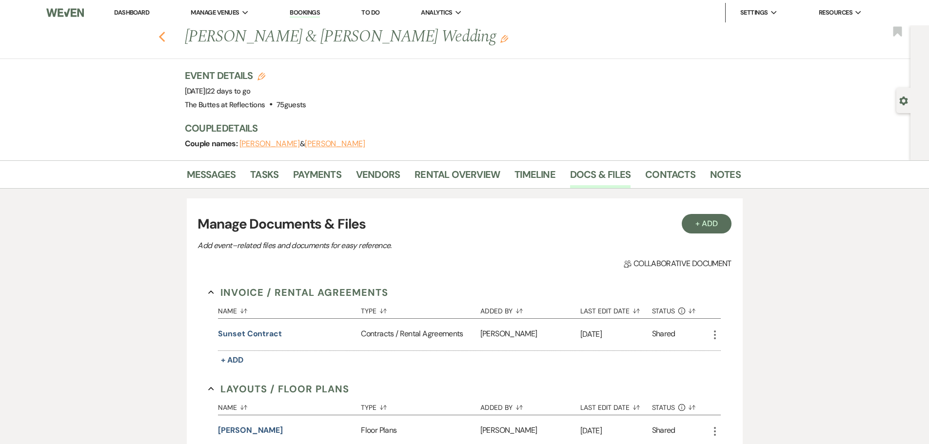
click at [166, 40] on icon "Previous" at bounding box center [162, 37] width 7 height 12
select select "8"
select select "5"
select select "8"
select select "5"
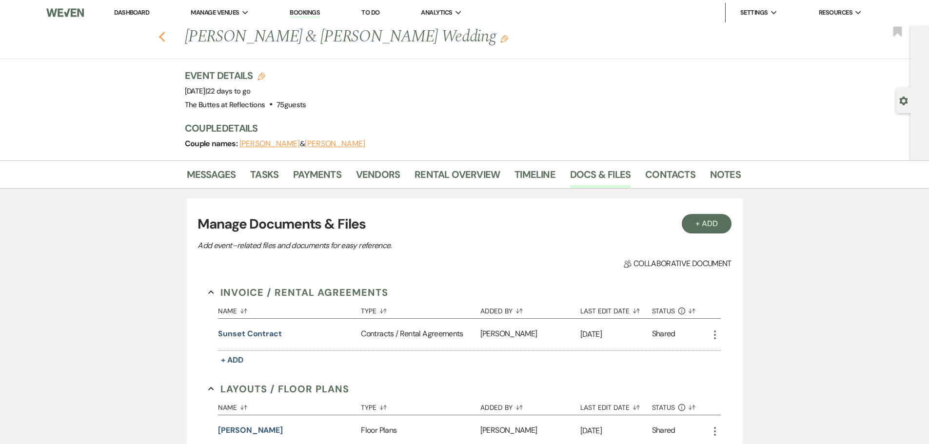
select select "8"
select select "10"
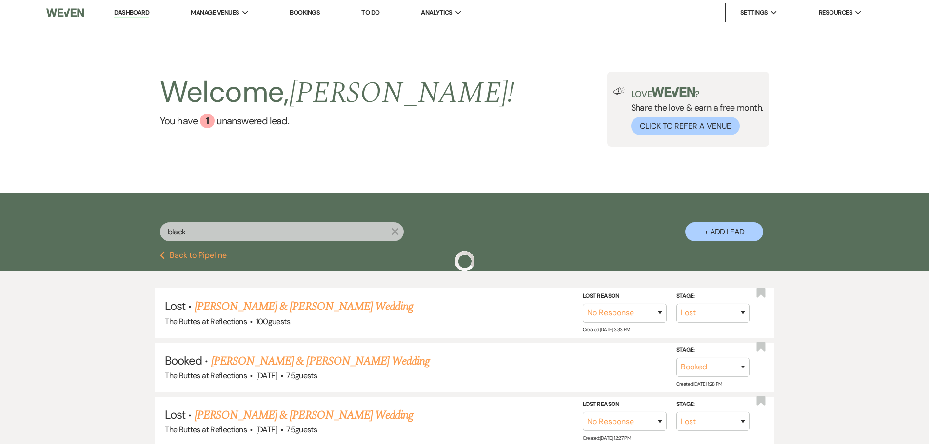
scroll to position [98, 0]
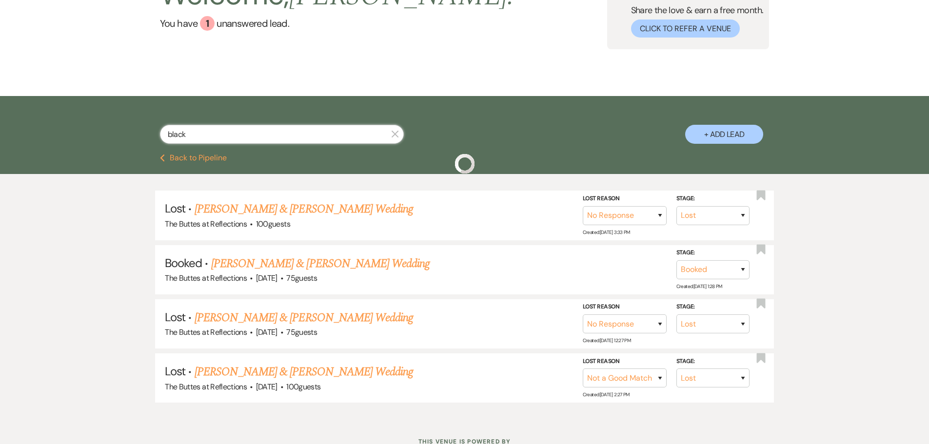
click at [265, 134] on input "black" at bounding box center [282, 134] width 244 height 19
click at [396, 134] on use "button" at bounding box center [395, 134] width 7 height 7
click at [367, 49] on div "Welcome, [PERSON_NAME] ! You have 1 unanswered lead ." at bounding box center [337, 11] width 355 height 75
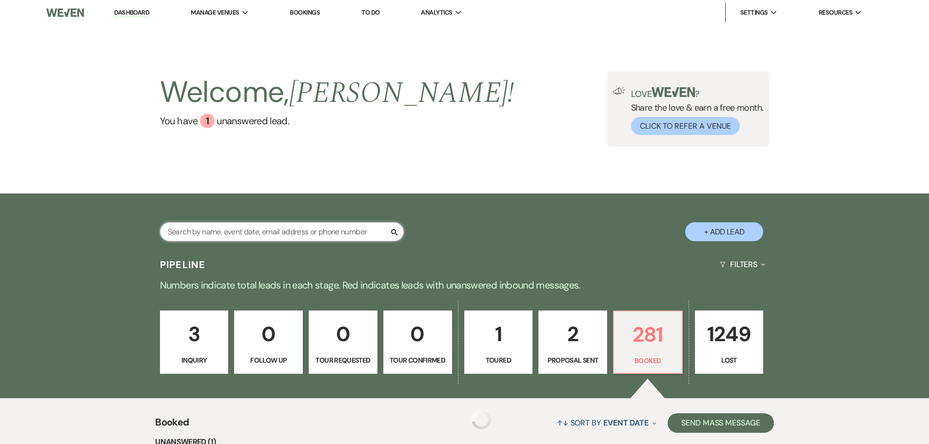
click at [343, 234] on input "text" at bounding box center [282, 231] width 244 height 19
type input "[PERSON_NAME]"
select select "8"
select select "3"
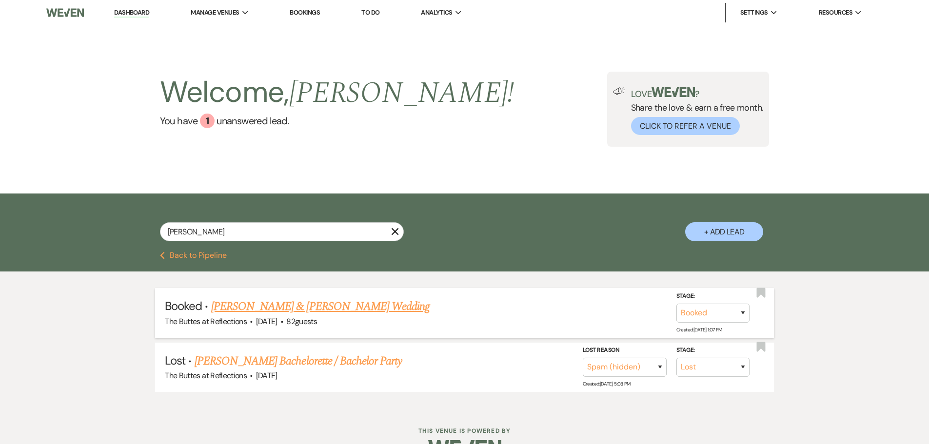
click at [338, 305] on link "[PERSON_NAME] & [PERSON_NAME] Wedding" at bounding box center [320, 307] width 219 height 18
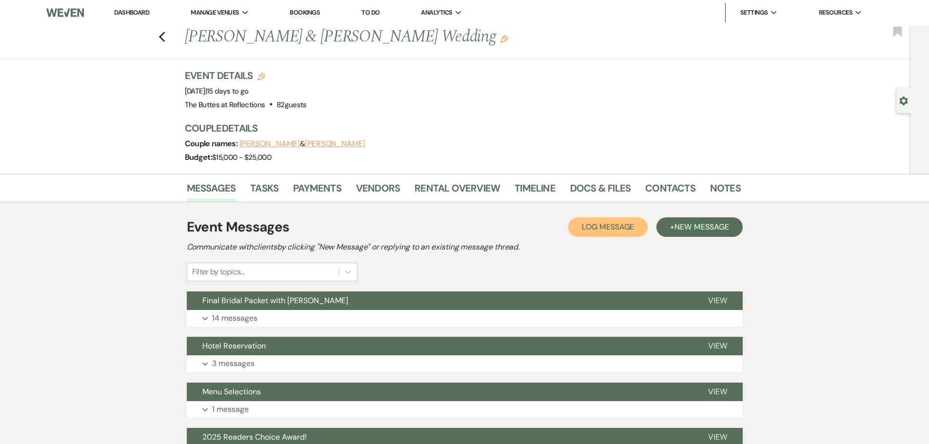
click at [593, 229] on span "Log Message" at bounding box center [608, 227] width 52 height 10
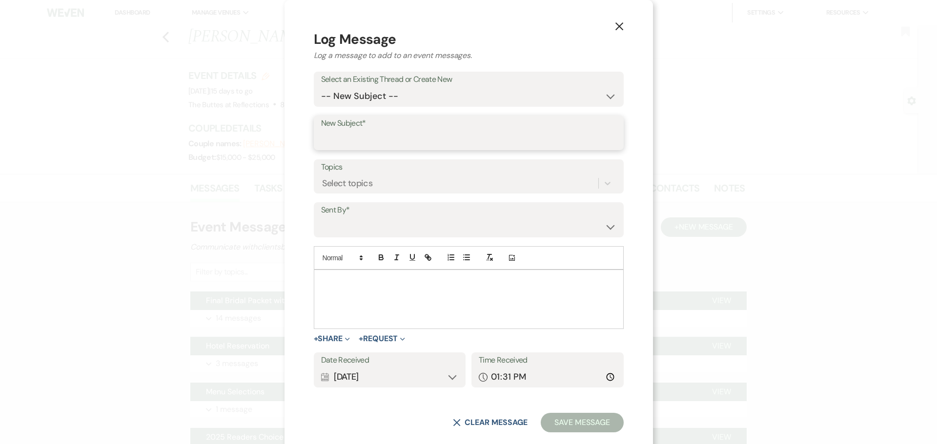
click at [386, 134] on input "New Subject*" at bounding box center [468, 139] width 295 height 19
type input "Payment for invoice 4714"
click at [392, 223] on select "[PERSON_NAME] ([EMAIL_ADDRESS][DOMAIN_NAME]) [PERSON_NAME] ([EMAIL_ADDRESS][DOM…" at bounding box center [468, 227] width 295 height 19
select select "contact-248627"
click at [340, 218] on select "[PERSON_NAME] ([EMAIL_ADDRESS][DOMAIN_NAME]) [PERSON_NAME] ([EMAIL_ADDRESS][DOM…" at bounding box center [468, 227] width 295 height 19
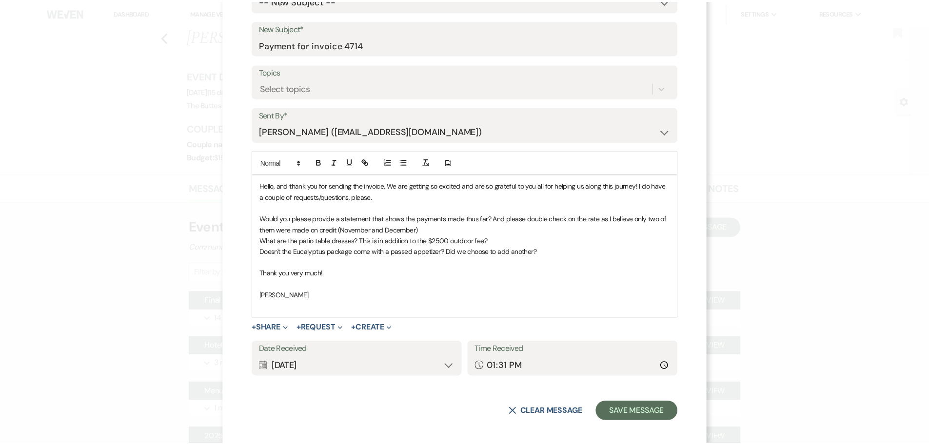
scroll to position [102, 0]
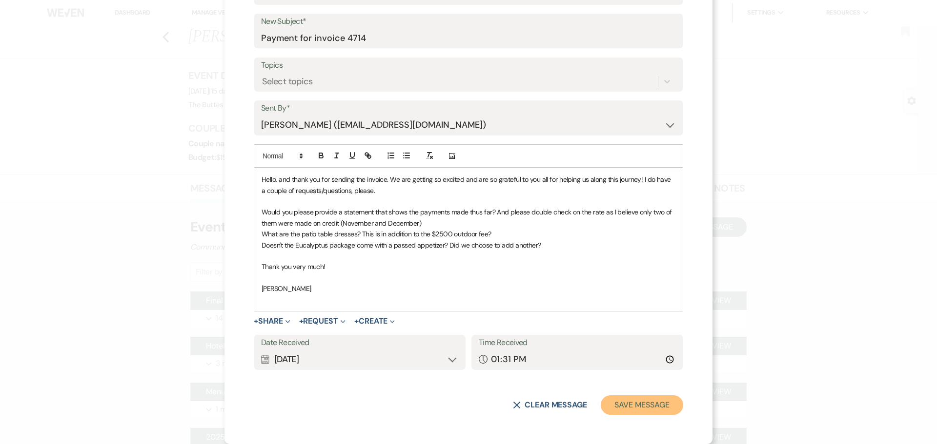
click at [615, 409] on button "Save Message" at bounding box center [641, 406] width 82 height 20
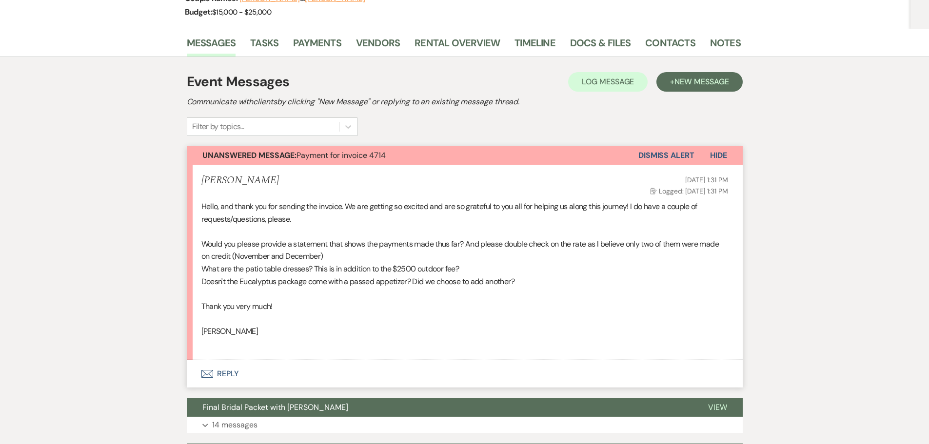
scroll to position [195, 0]
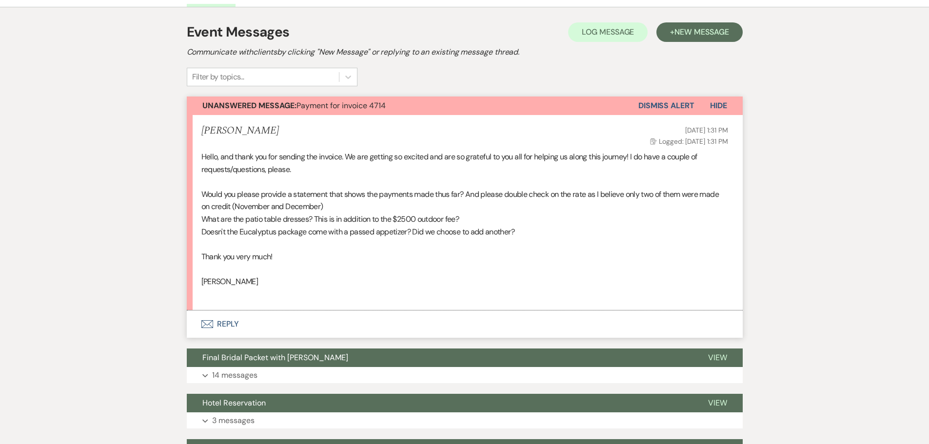
click at [226, 326] on button "Envelope Reply" at bounding box center [465, 324] width 556 height 27
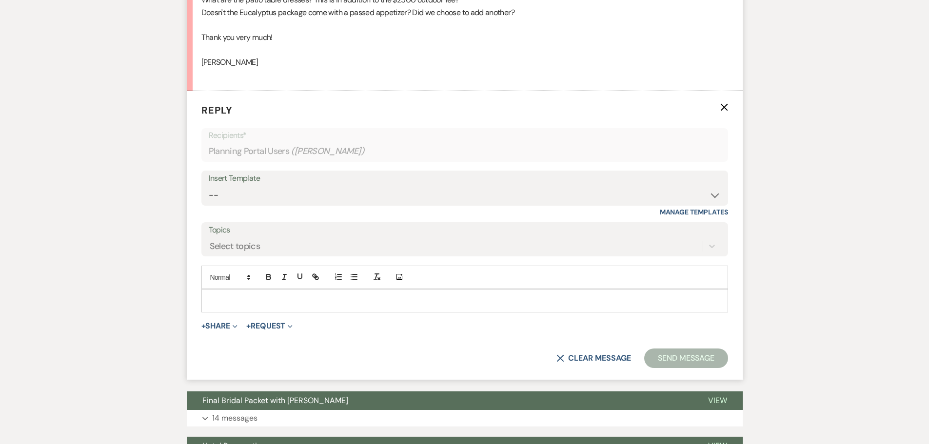
scroll to position [428, 0]
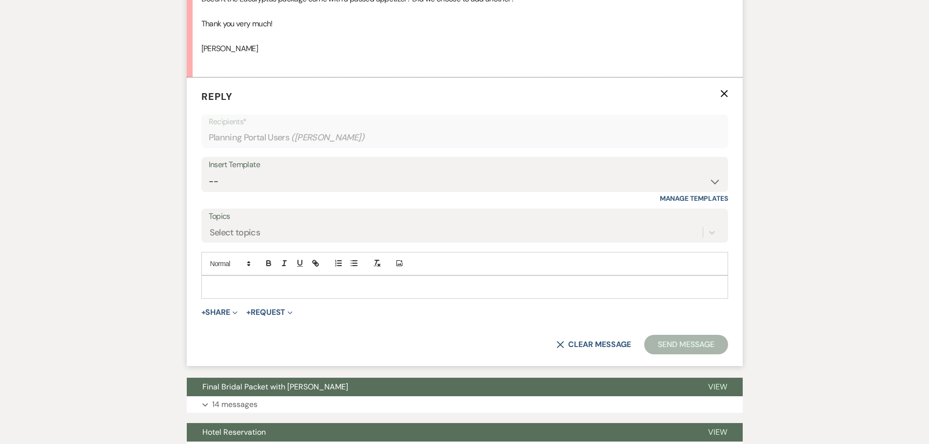
click at [245, 285] on p at bounding box center [464, 287] width 511 height 11
click at [246, 288] on p at bounding box center [464, 287] width 511 height 11
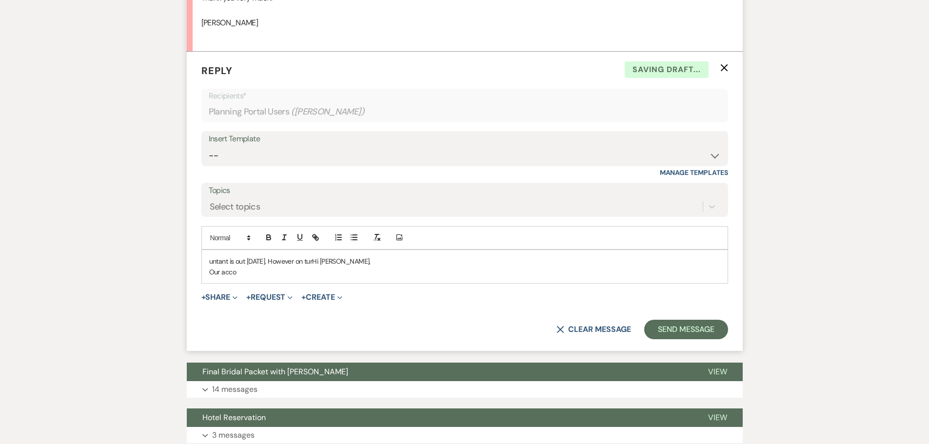
scroll to position [516, 0]
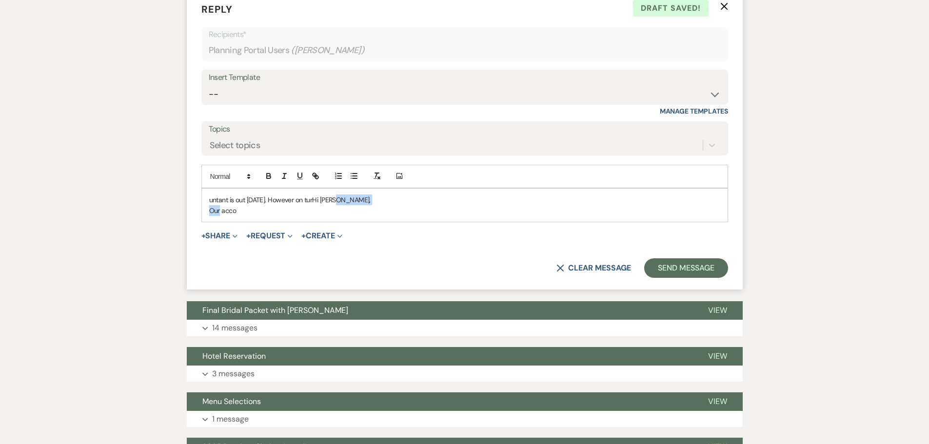
drag, startPoint x: 337, startPoint y: 199, endPoint x: 215, endPoint y: 205, distance: 122.1
click at [215, 205] on div "untant is out [DATE]. However on turHi [PERSON_NAME], Our acco" at bounding box center [465, 206] width 526 height 34
click at [204, 201] on div "untant is out [DATE]. However on turHi [PERSON_NAME], Our acco" at bounding box center [465, 206] width 526 height 34
drag, startPoint x: 205, startPoint y: 201, endPoint x: 265, endPoint y: 210, distance: 60.7
click at [265, 210] on div "untant is out [DATE]. However on turHi [PERSON_NAME], Our acco" at bounding box center [465, 206] width 526 height 34
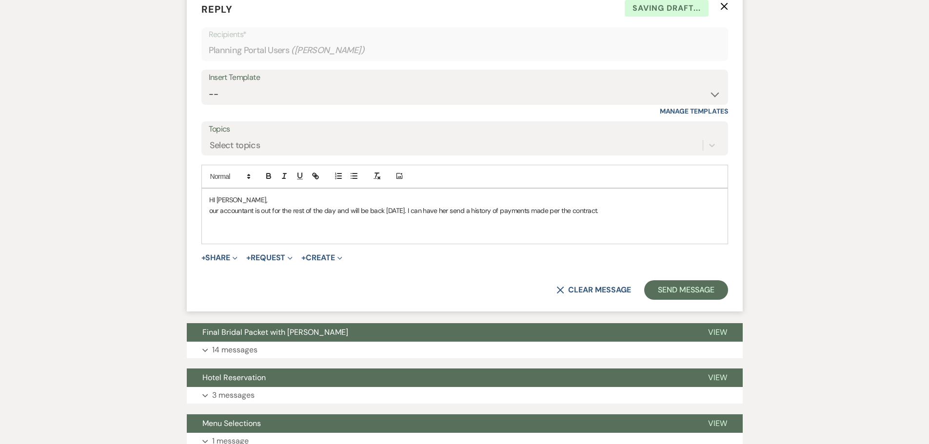
click at [220, 213] on p "our accountant is out for the rest of the day and will be back [DATE]. I can ha…" at bounding box center [464, 210] width 511 height 11
click at [217, 231] on p at bounding box center [464, 232] width 511 height 11
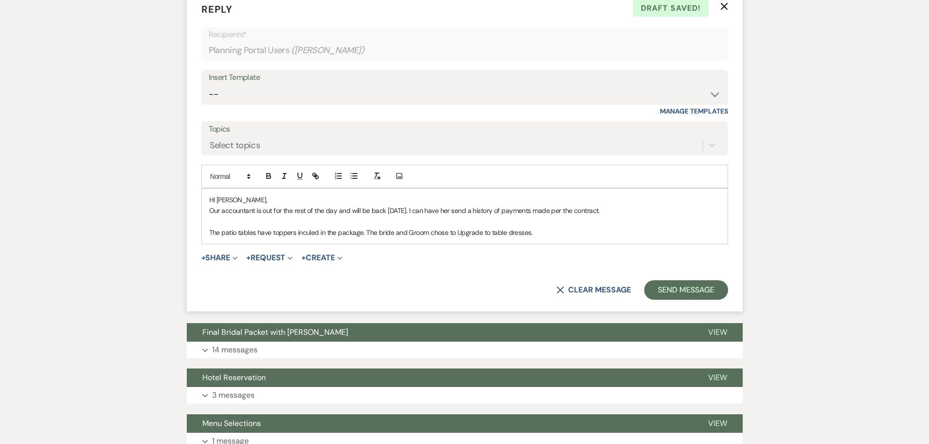
click at [459, 234] on p "The patio tables have toppers inculed in the package. The bride and Groom chose…" at bounding box center [464, 232] width 511 height 11
click at [535, 231] on p "The patio tables have toppers inculed in the package. The bride and Groom chose…" at bounding box center [464, 232] width 511 height 11
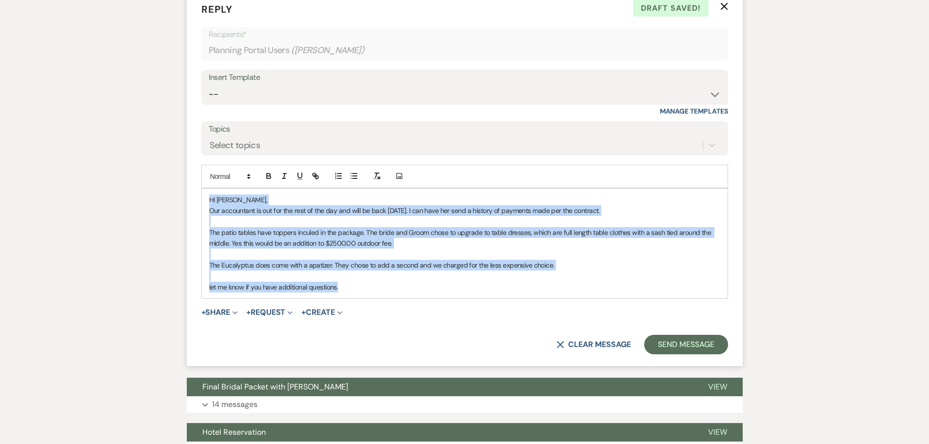
drag, startPoint x: 208, startPoint y: 197, endPoint x: 356, endPoint y: 290, distance: 175.4
click at [356, 290] on div "HI [PERSON_NAME], Our accountant is out for the rest of the day and will be bac…" at bounding box center [465, 244] width 526 height 110
copy div "HI [PERSON_NAME], Our accountant is out for the rest of the day and will be bac…"
drag, startPoint x: 332, startPoint y: 290, endPoint x: 202, endPoint y: 195, distance: 161.2
click at [202, 195] on div "HI [PERSON_NAME], Our accountant is out for the rest of the day and will be bac…" at bounding box center [465, 244] width 526 height 110
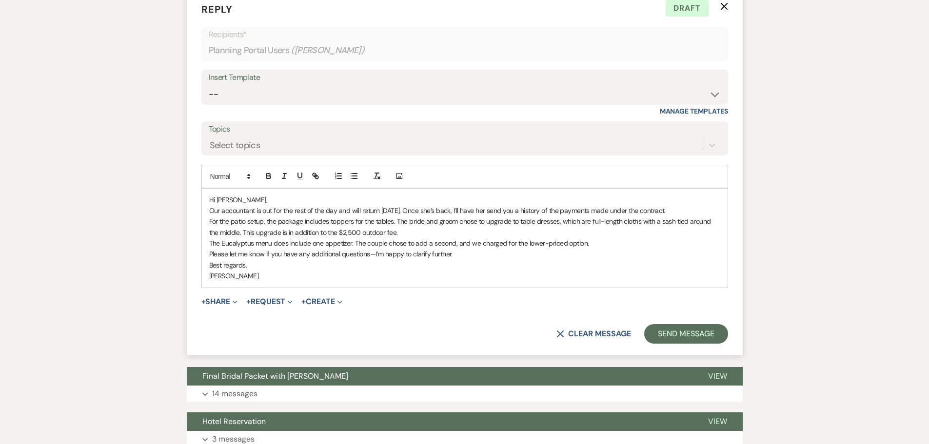
click at [682, 212] on p "Our accountant is out for the rest of the day and will return [DATE]. Once she’…" at bounding box center [464, 210] width 511 height 11
click at [673, 336] on button "Send Message" at bounding box center [685, 334] width 83 height 20
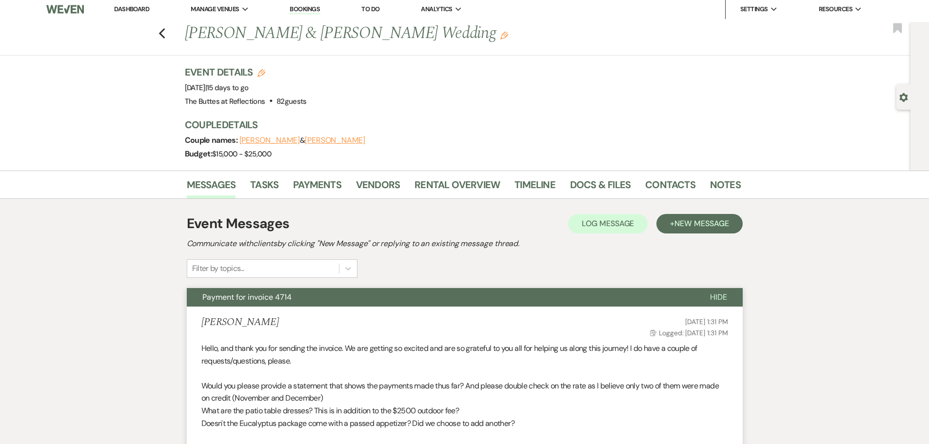
scroll to position [0, 0]
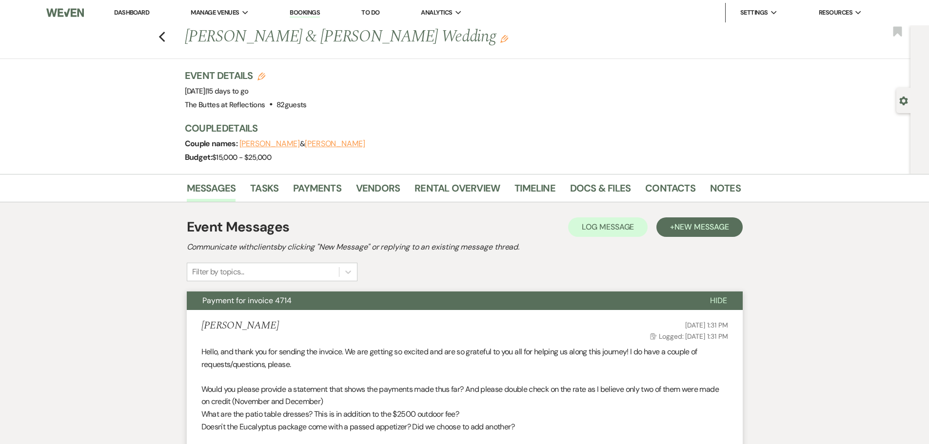
click at [129, 14] on link "Dashboard" at bounding box center [131, 12] width 35 height 8
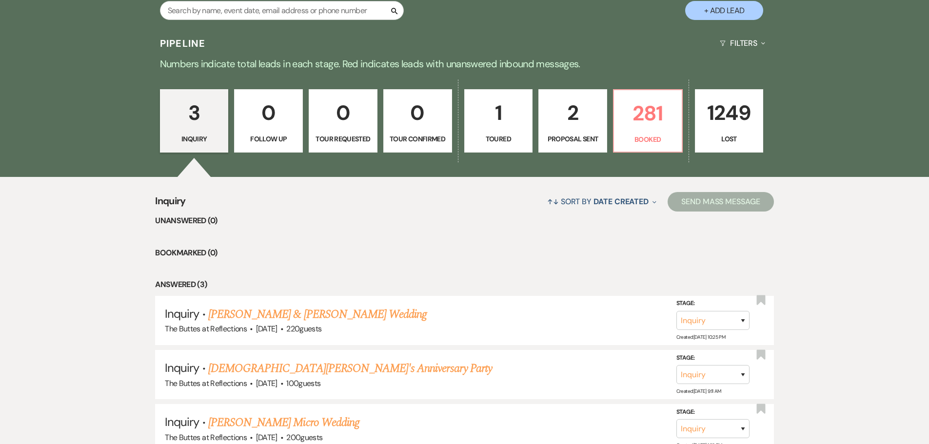
scroll to position [66, 0]
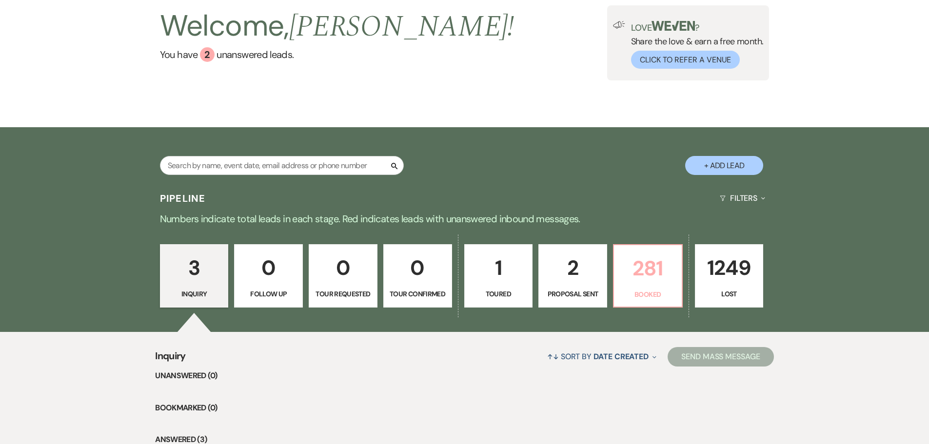
click at [652, 271] on p "281" at bounding box center [648, 268] width 56 height 33
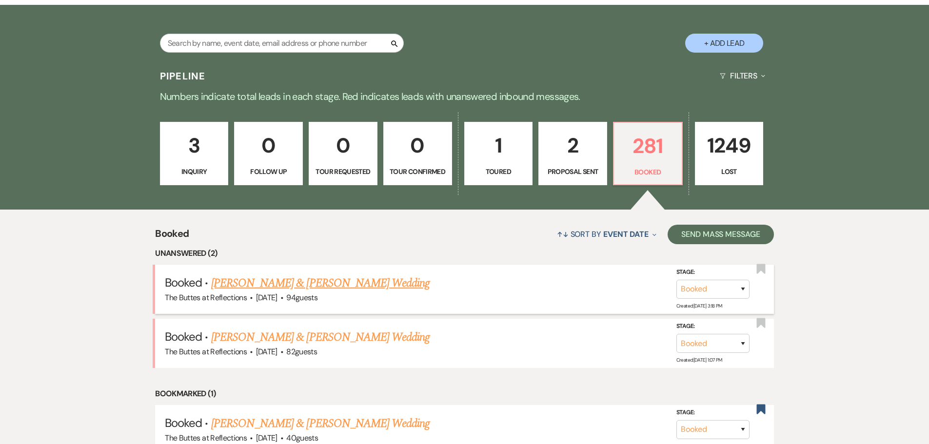
scroll to position [213, 0]
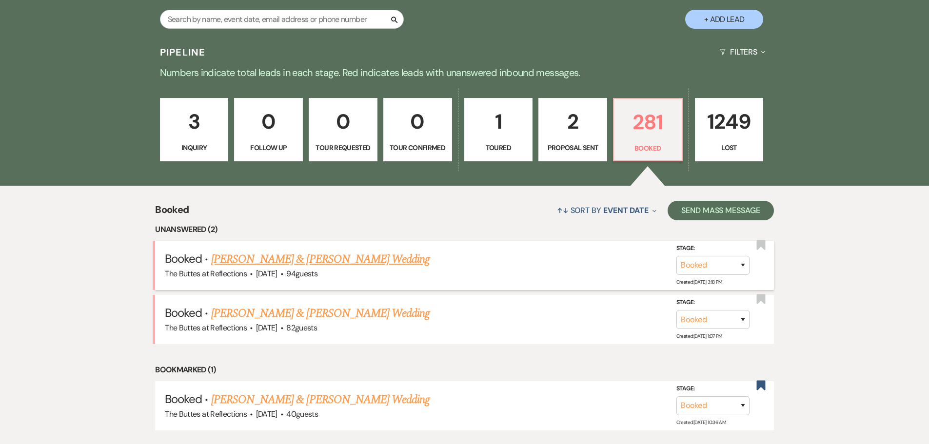
click at [359, 260] on link "[PERSON_NAME] & [PERSON_NAME] Wedding" at bounding box center [320, 260] width 219 height 18
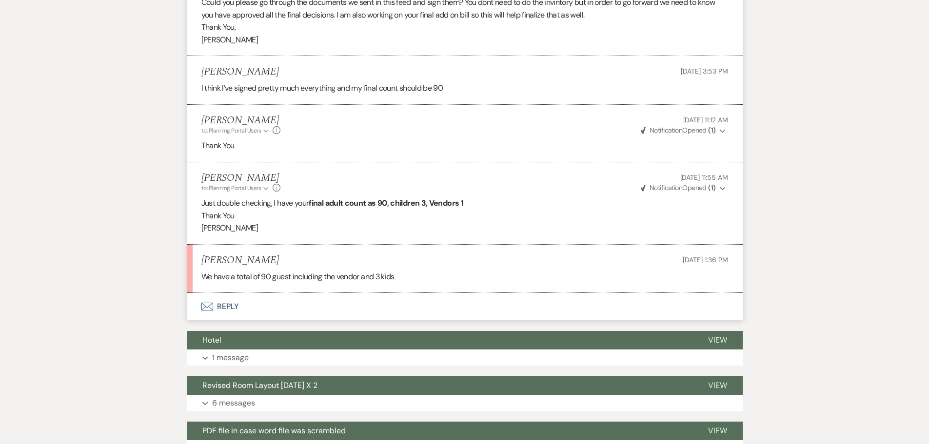
scroll to position [1579, 0]
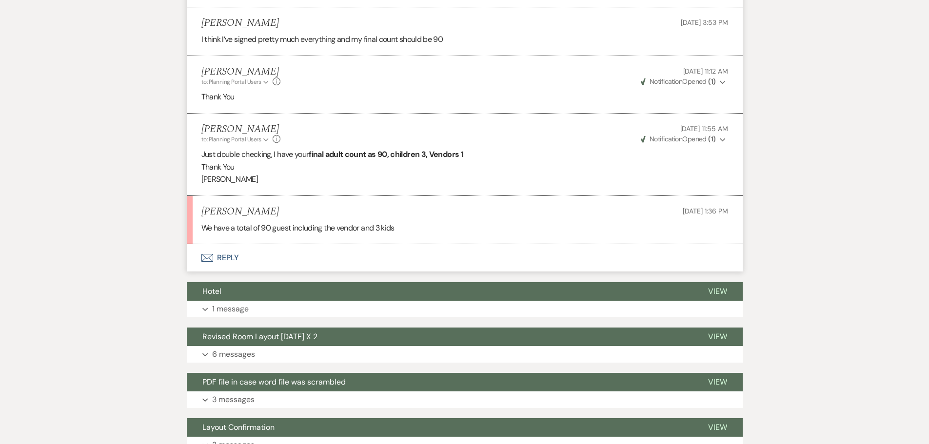
click at [232, 257] on button "Envelope Reply" at bounding box center [465, 257] width 556 height 27
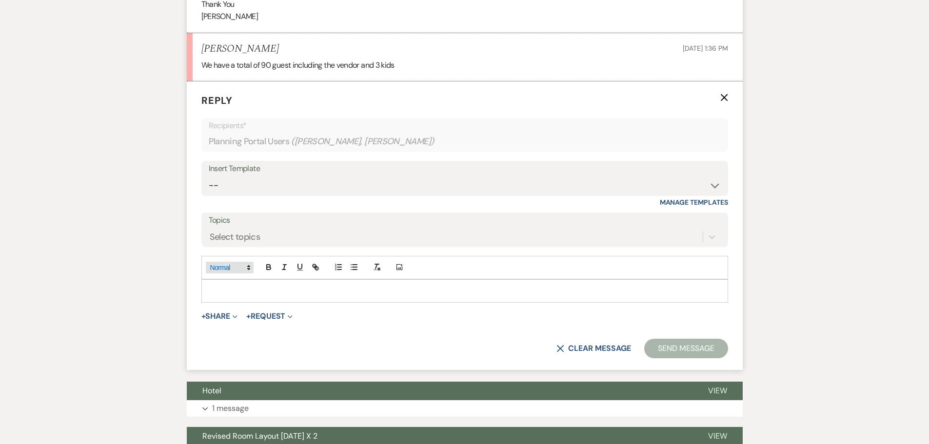
scroll to position [1746, 0]
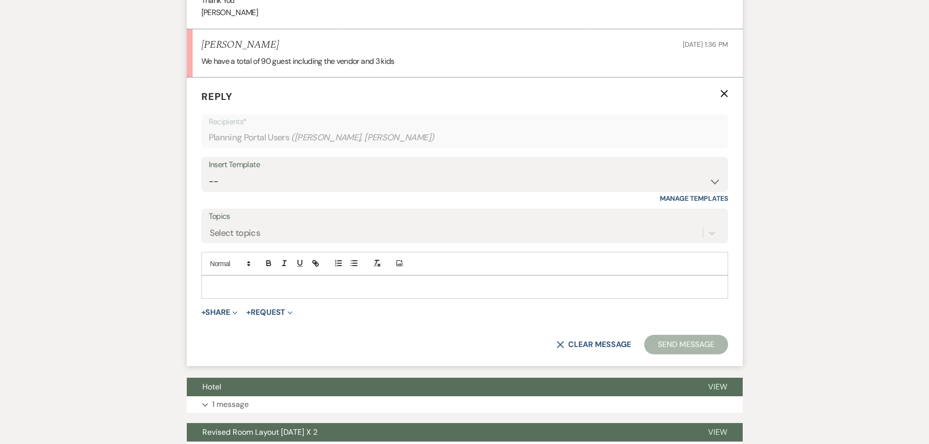
click at [292, 289] on p at bounding box center [464, 287] width 511 height 11
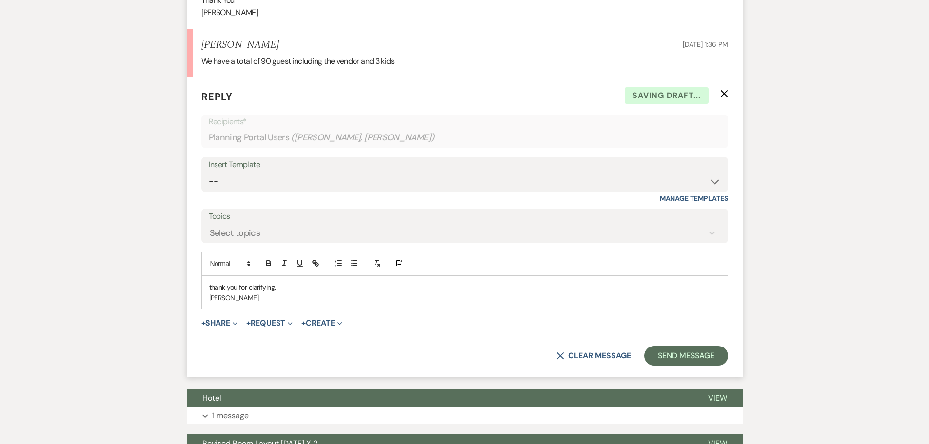
click at [211, 289] on p "thank you for clarifying." at bounding box center [464, 287] width 511 height 11
click at [678, 354] on button "Send Message" at bounding box center [685, 356] width 83 height 20
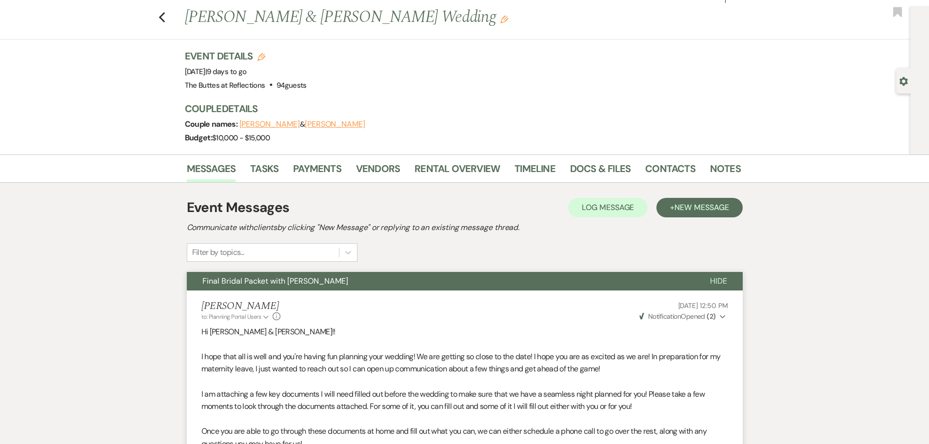
scroll to position [0, 0]
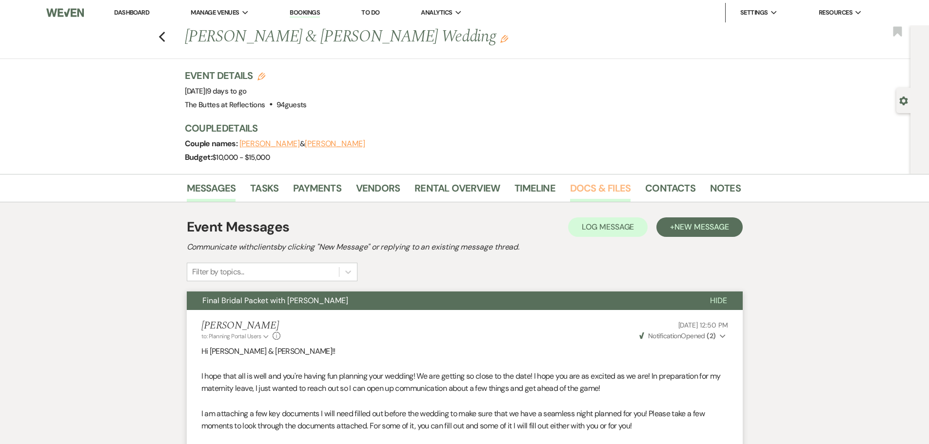
click at [578, 186] on link "Docs & Files" at bounding box center [600, 190] width 60 height 21
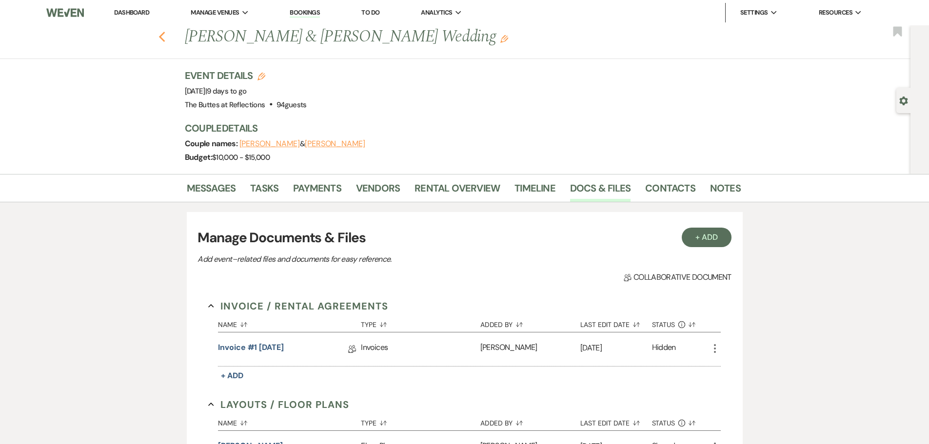
click at [163, 39] on icon "Previous" at bounding box center [162, 37] width 7 height 12
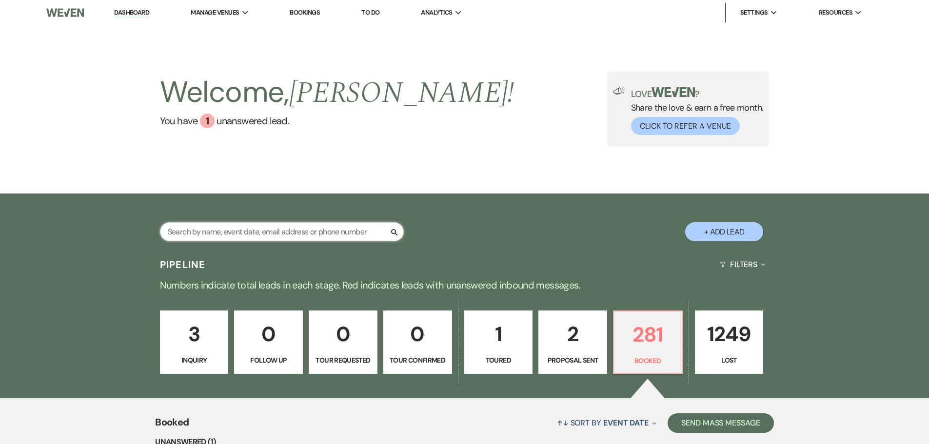
click at [351, 230] on input "text" at bounding box center [282, 231] width 244 height 19
type input "smio"
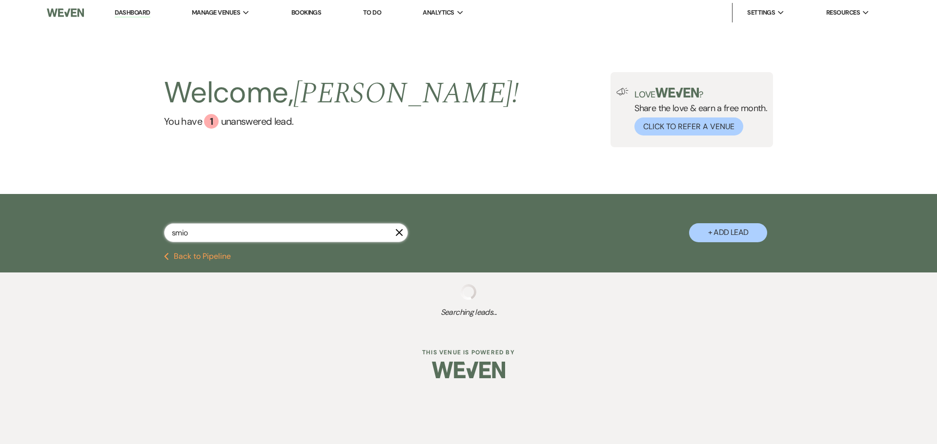
select select "8"
select select "5"
select select "8"
select select "7"
select select "8"
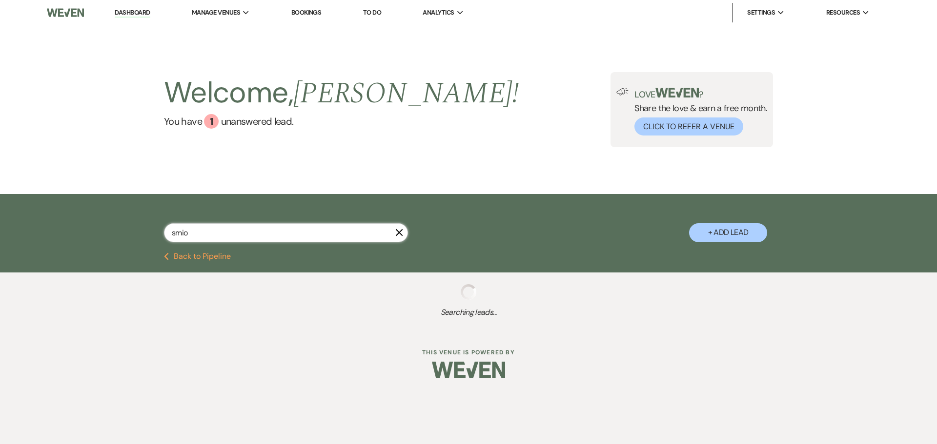
select select "5"
select select "8"
select select "5"
select select "8"
select select "1"
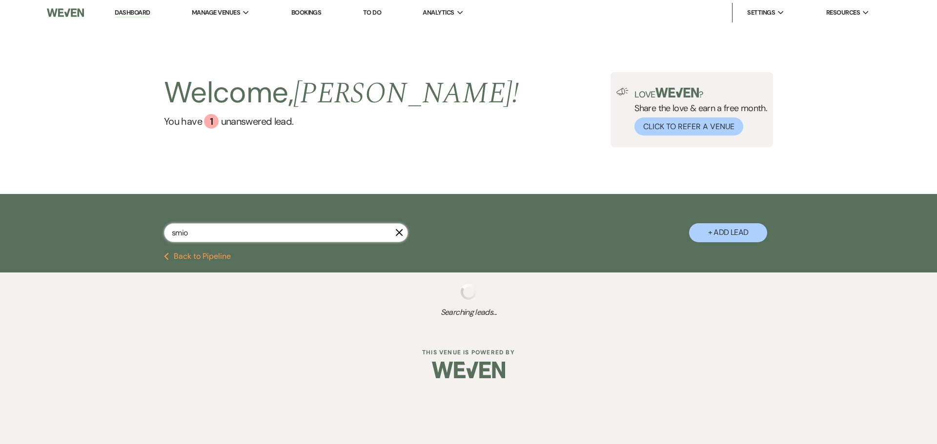
select select "8"
select select "5"
select select "8"
select select "5"
select select "8"
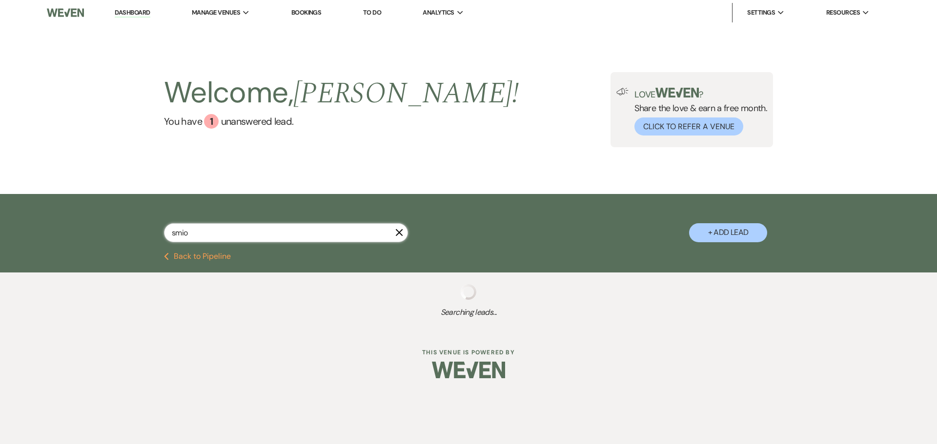
select select "5"
select select "8"
select select "5"
select select "8"
select select "5"
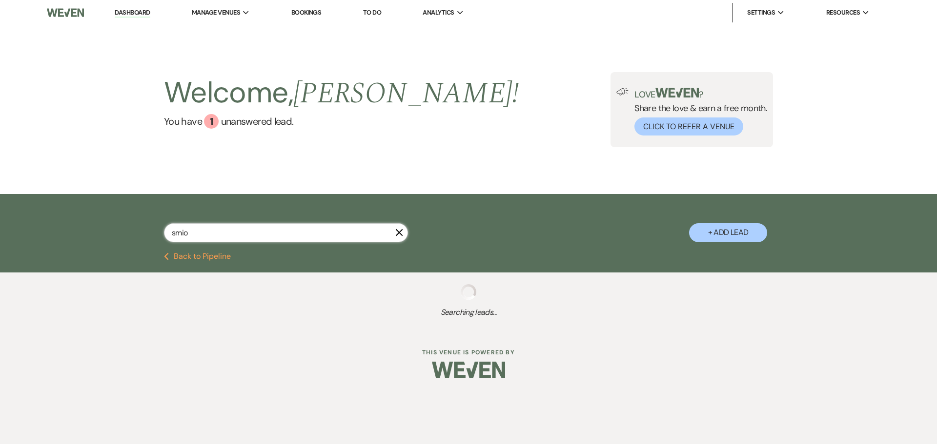
select select "8"
select select "5"
select select "8"
select select "6"
select select "8"
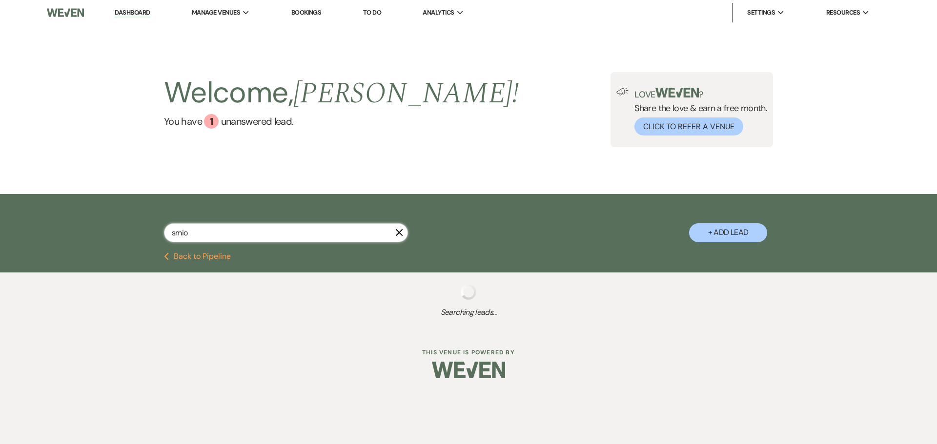
select select "7"
select select "8"
select select "5"
select select "8"
select select "5"
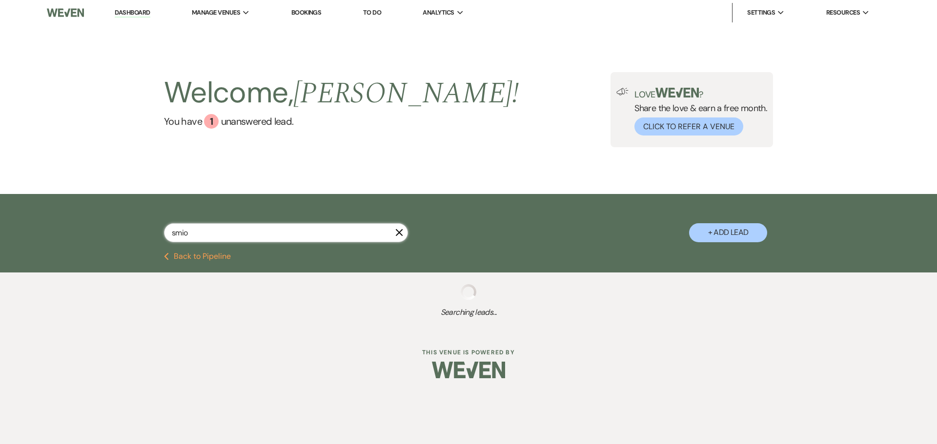
select select "8"
select select "6"
select select "8"
select select "5"
select select "8"
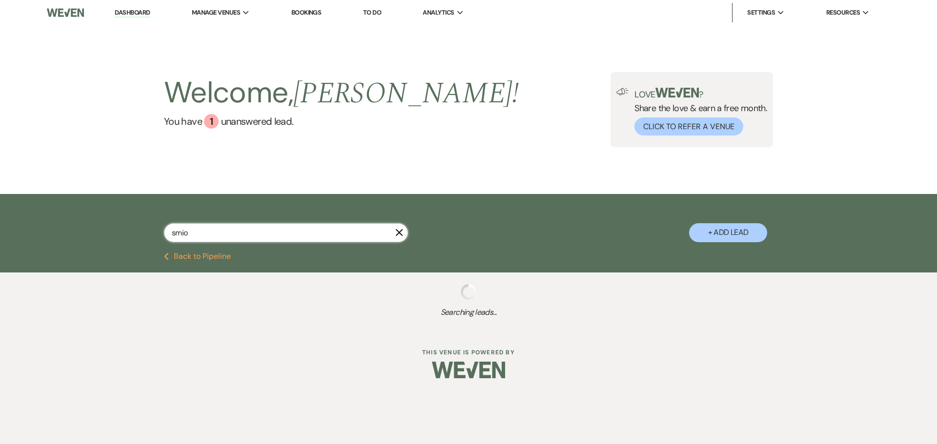
select select "5"
select select "8"
select select "6"
select select "8"
select select "5"
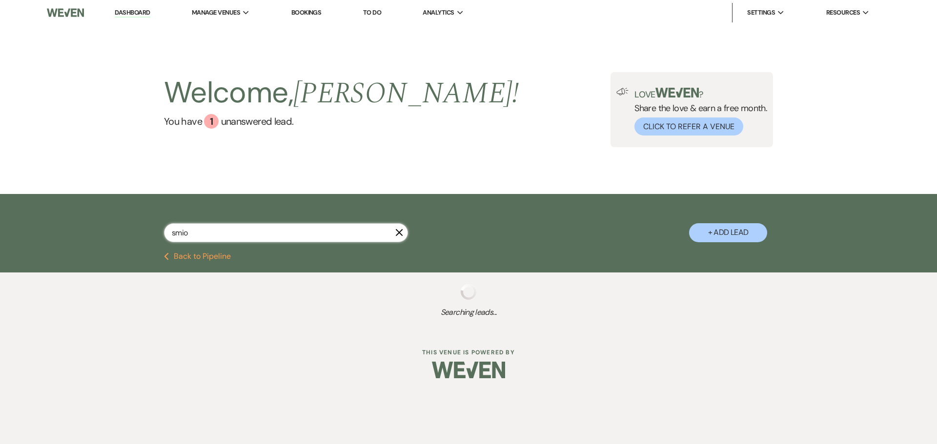
select select "8"
select select "5"
select select "8"
select select "6"
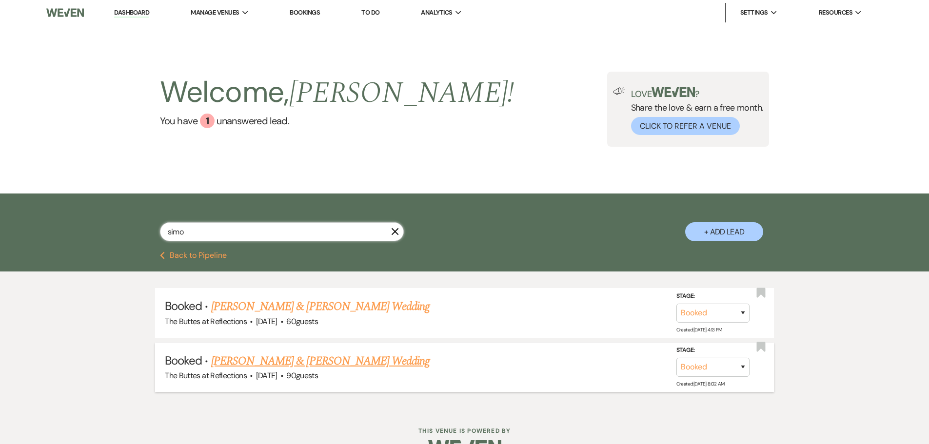
type input "simo"
click at [309, 359] on link "[PERSON_NAME] & [PERSON_NAME] Wedding" at bounding box center [320, 362] width 219 height 18
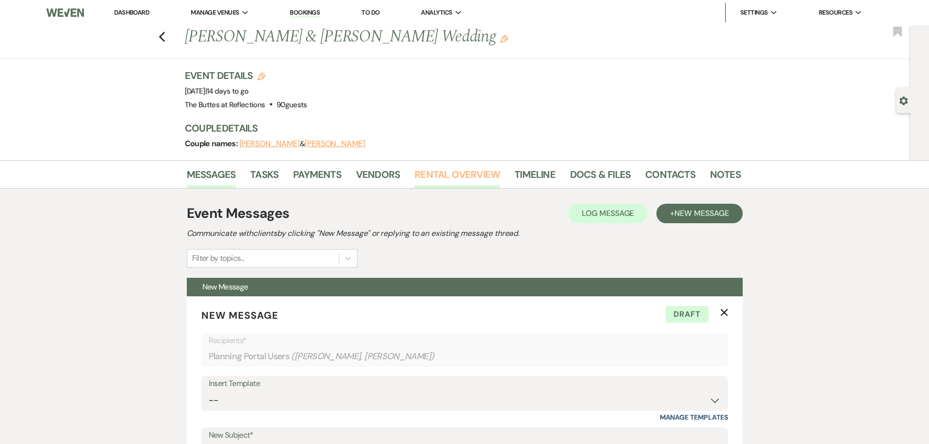
click at [482, 173] on link "Rental Overview" at bounding box center [457, 177] width 85 height 21
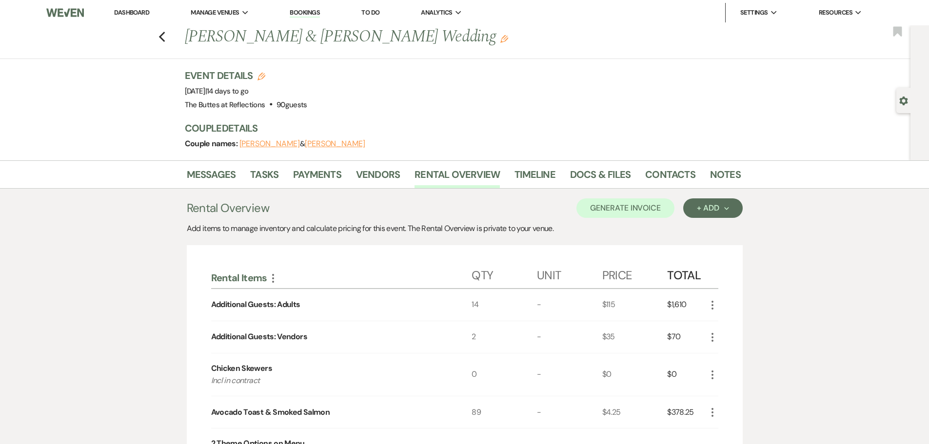
click at [129, 13] on link "Dashboard" at bounding box center [131, 12] width 35 height 8
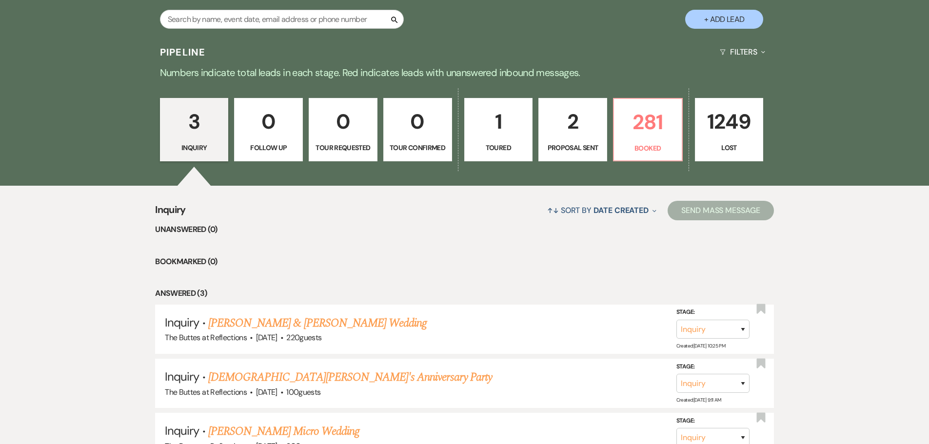
scroll to position [310, 0]
